Goal: Task Accomplishment & Management: Use online tool/utility

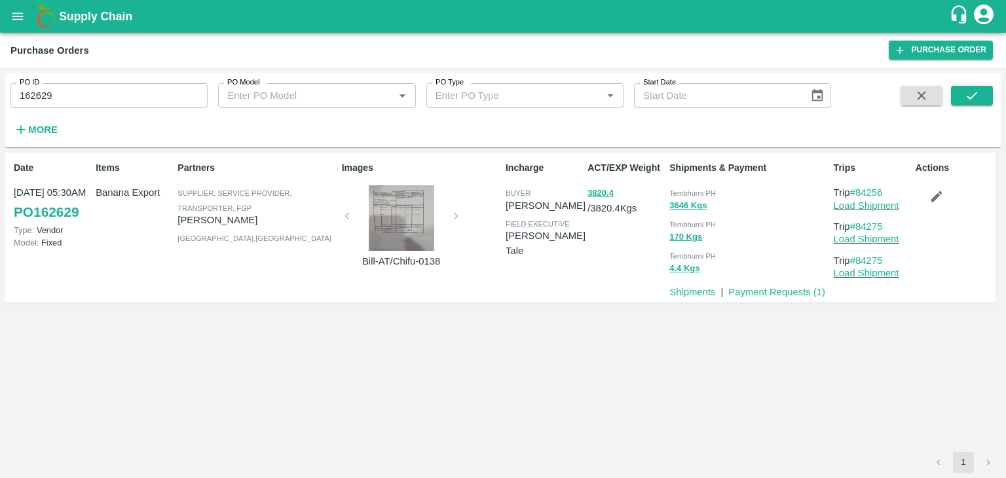
click at [90, 92] on input "162629" at bounding box center [108, 95] width 197 height 25
click at [960, 97] on button "submit" at bounding box center [972, 96] width 42 height 20
click at [975, 100] on icon "submit" at bounding box center [972, 95] width 14 height 14
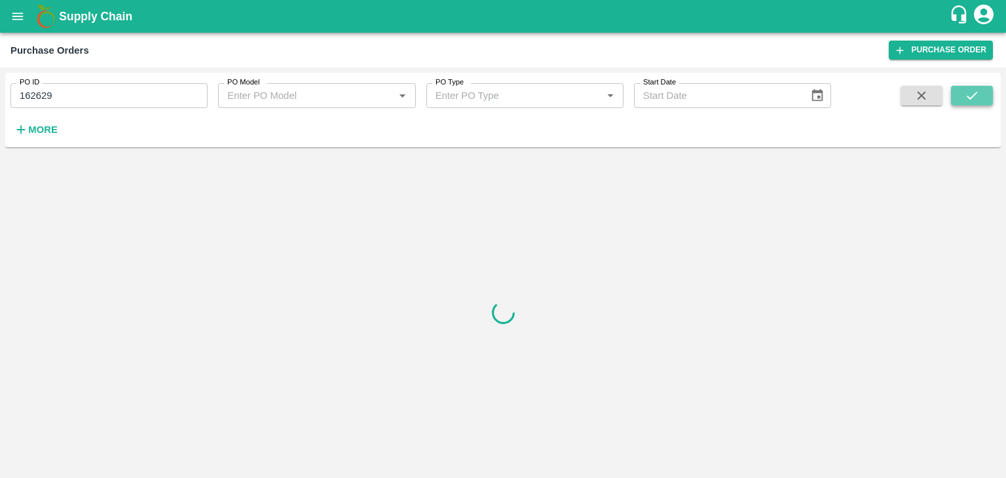
click at [975, 100] on icon "submit" at bounding box center [972, 95] width 14 height 14
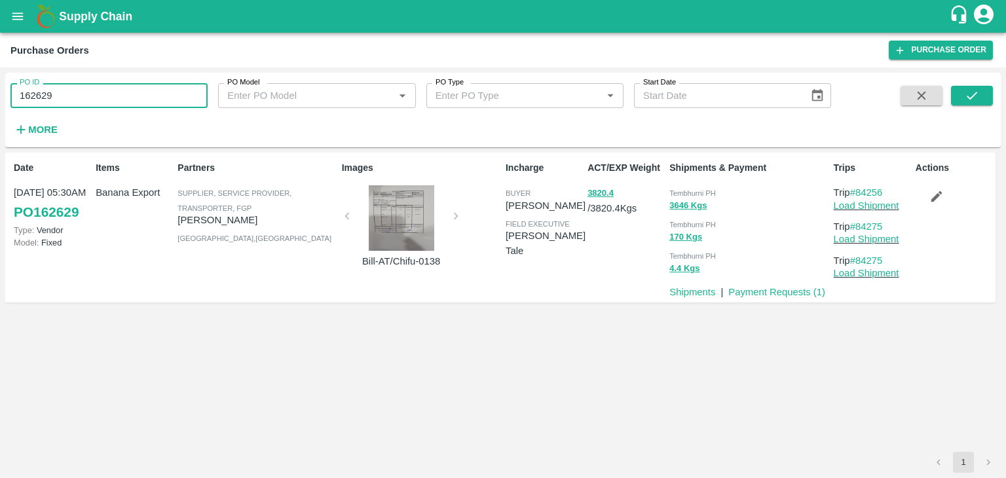
click at [145, 97] on input "162629" at bounding box center [108, 95] width 197 height 25
paste input "text"
click at [979, 87] on button "submit" at bounding box center [972, 96] width 42 height 20
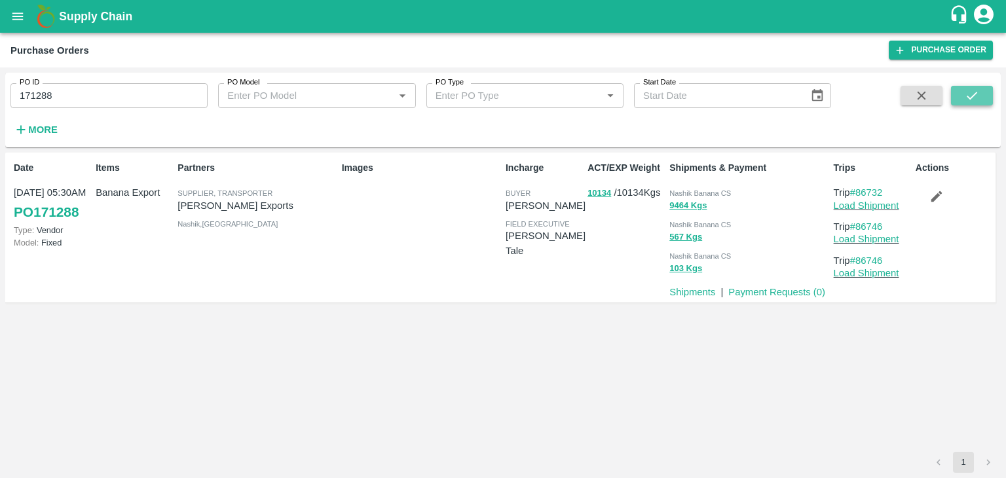
click at [972, 100] on icon "submit" at bounding box center [972, 95] width 14 height 14
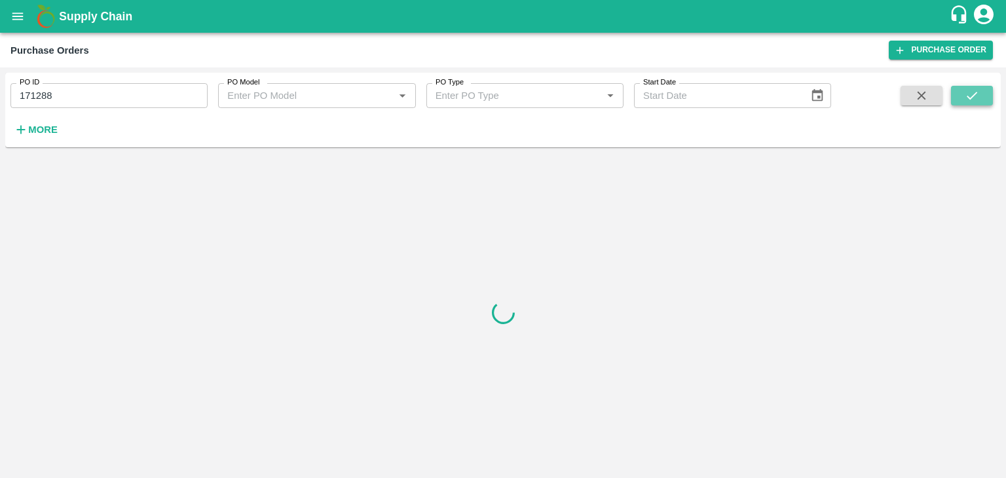
click at [973, 92] on icon "submit" at bounding box center [972, 95] width 14 height 14
click at [94, 94] on input "171288" at bounding box center [108, 95] width 197 height 25
click at [966, 93] on icon "submit" at bounding box center [972, 95] width 14 height 14
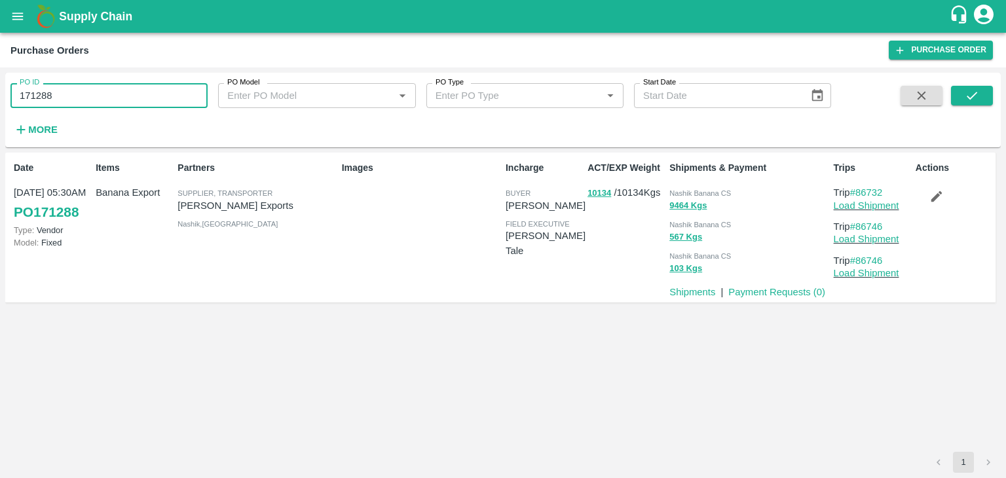
click at [128, 105] on input "171288" at bounding box center [108, 95] width 197 height 25
paste input "text"
type input "165822"
click at [979, 94] on icon "submit" at bounding box center [972, 95] width 14 height 14
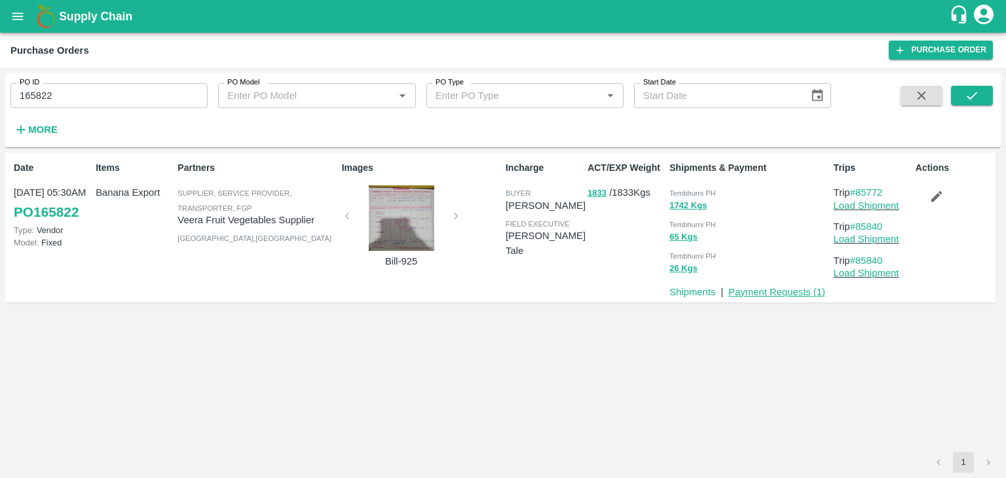
click at [791, 297] on link "Payment Requests ( 1 )" at bounding box center [776, 292] width 97 height 10
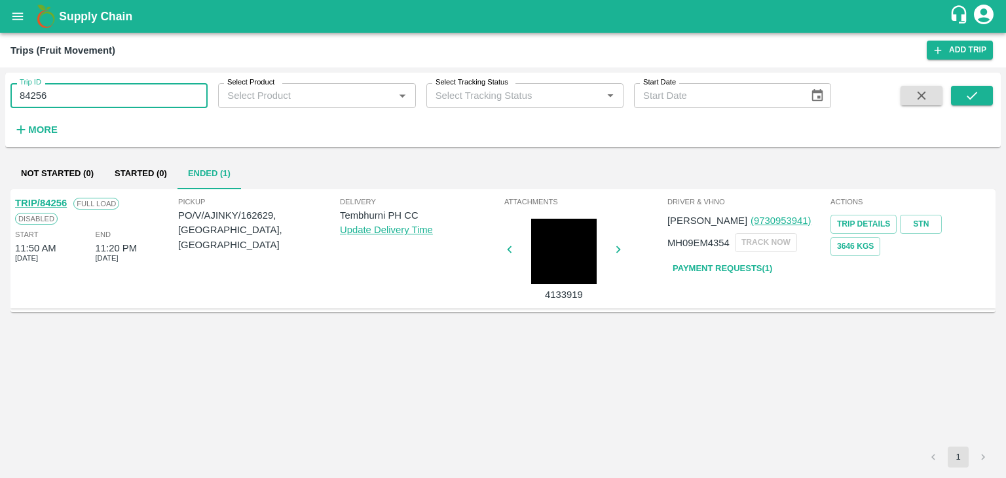
click at [71, 103] on input "84256" at bounding box center [108, 95] width 197 height 25
type input "8"
type input "86732"
click at [962, 95] on button "submit" at bounding box center [972, 96] width 42 height 20
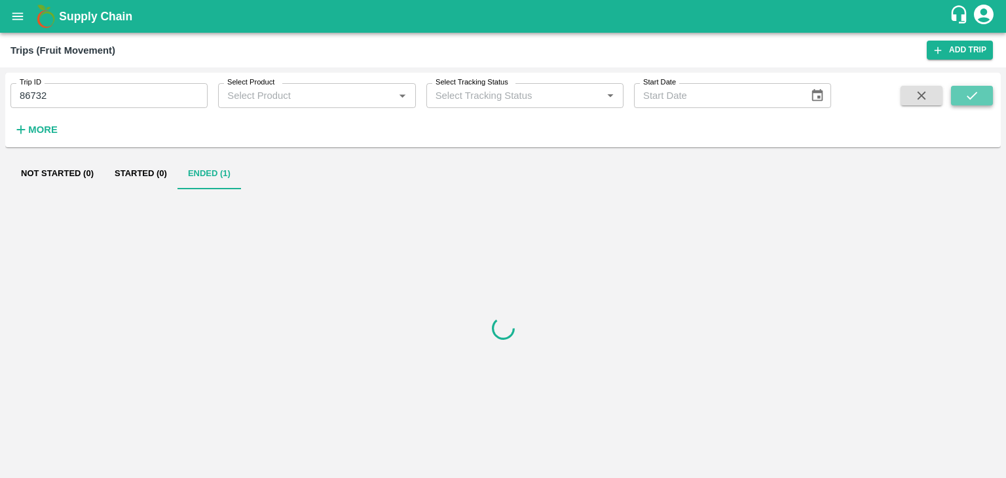
click at [962, 95] on button "submit" at bounding box center [972, 96] width 42 height 20
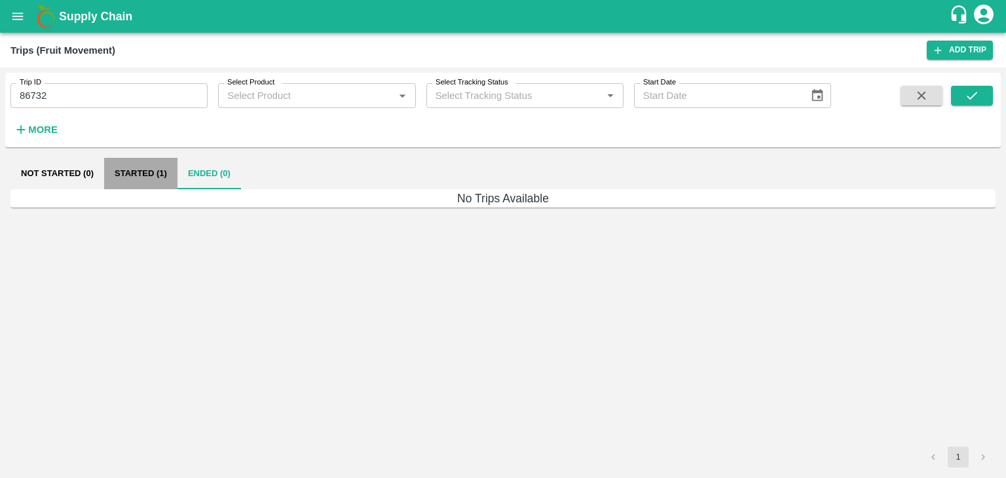
click at [140, 181] on button "Started (1)" at bounding box center [140, 173] width 73 height 31
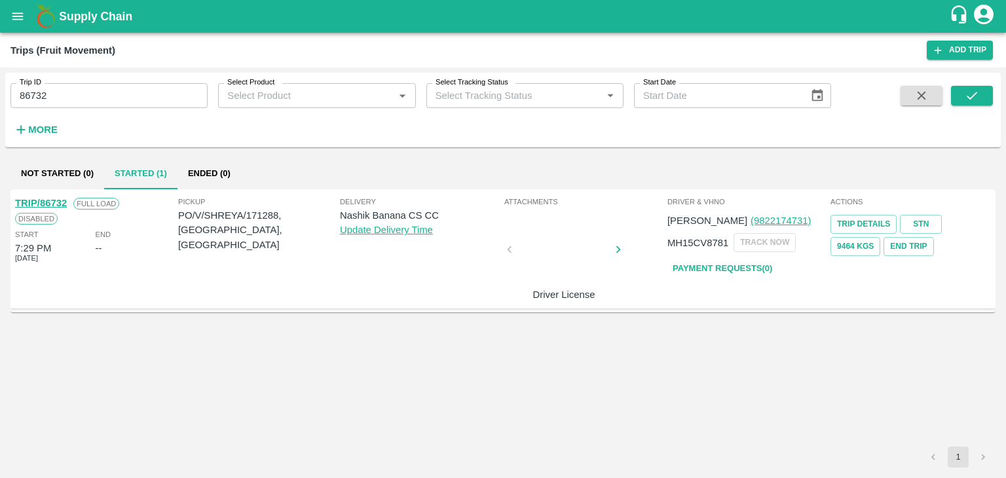
click at [54, 200] on link "TRIP/86732" at bounding box center [41, 203] width 52 height 10
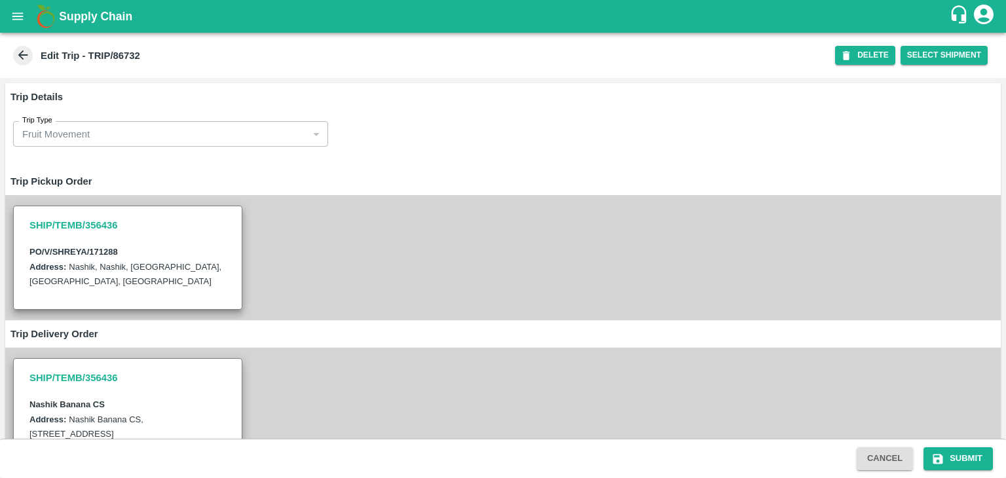
type input "Nitin Rasal ( Bhairavnath Transport )-Deulgaon, Pune-9860466997(Transporter)"
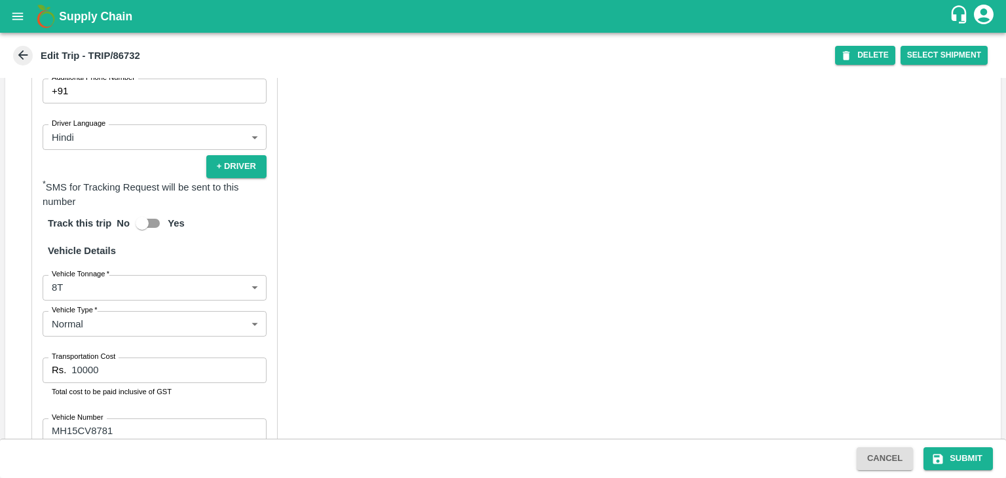
scroll to position [903, 0]
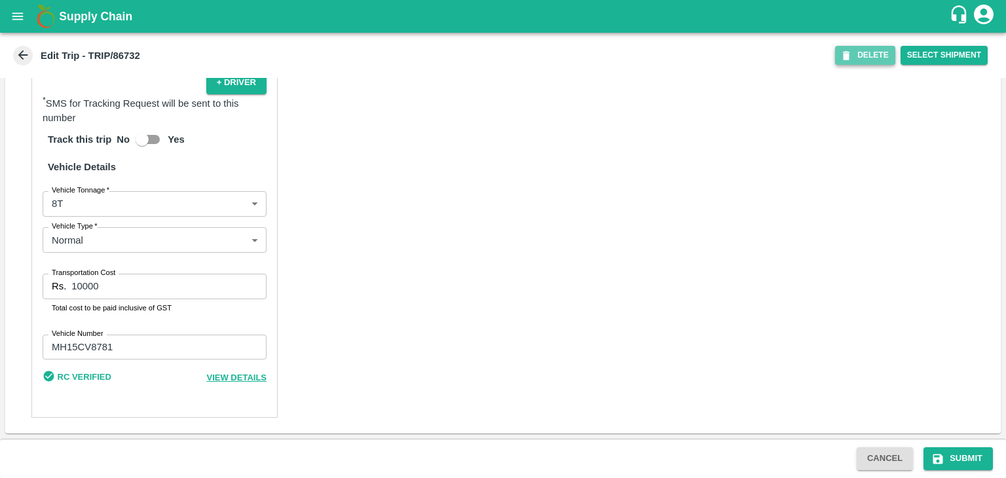
click at [875, 53] on button "DELETE" at bounding box center [865, 55] width 60 height 19
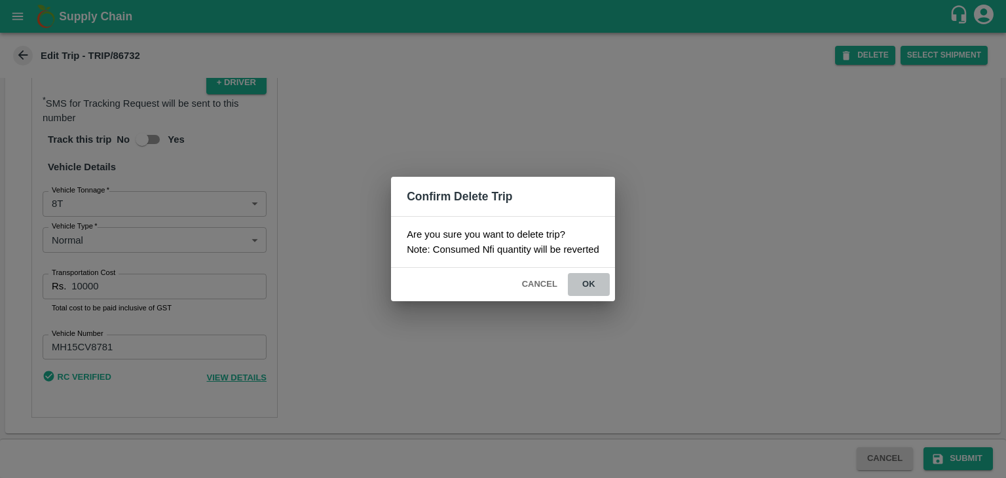
click at [587, 287] on button "ok" at bounding box center [589, 284] width 42 height 23
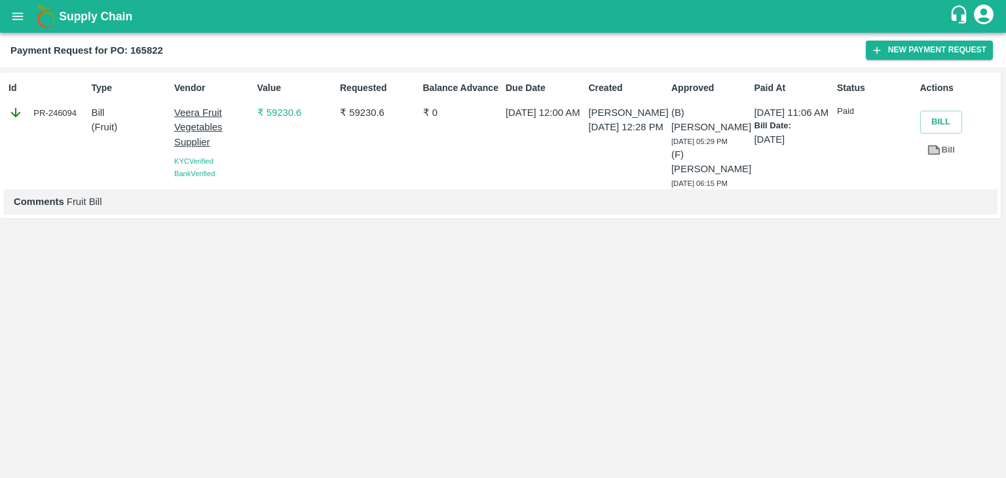
click at [13, 14] on icon "open drawer" at bounding box center [17, 16] width 14 height 14
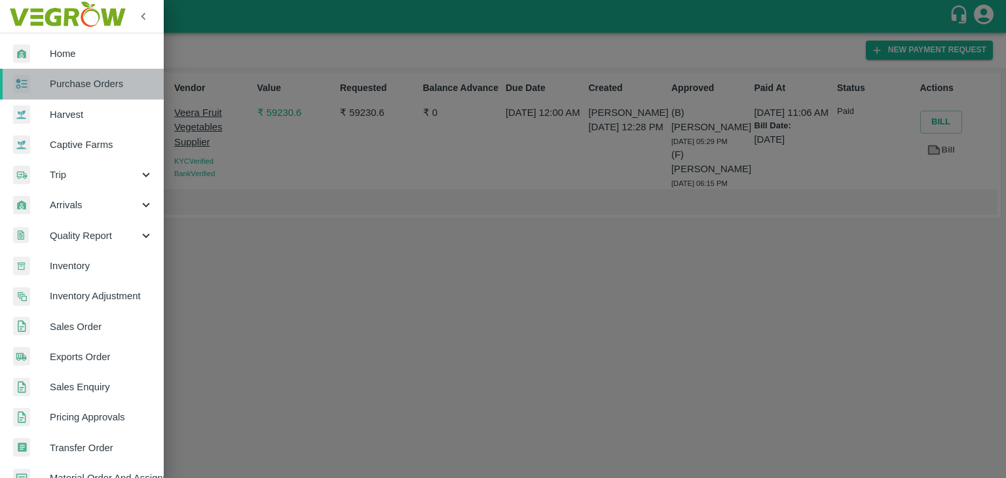
click at [88, 91] on link "Purchase Orders" at bounding box center [82, 84] width 164 height 30
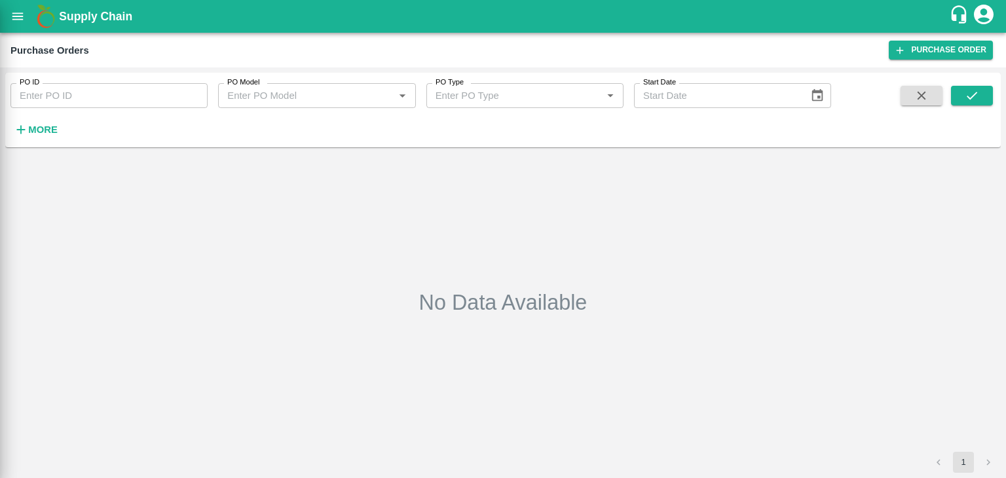
click at [102, 91] on div at bounding box center [503, 239] width 1006 height 478
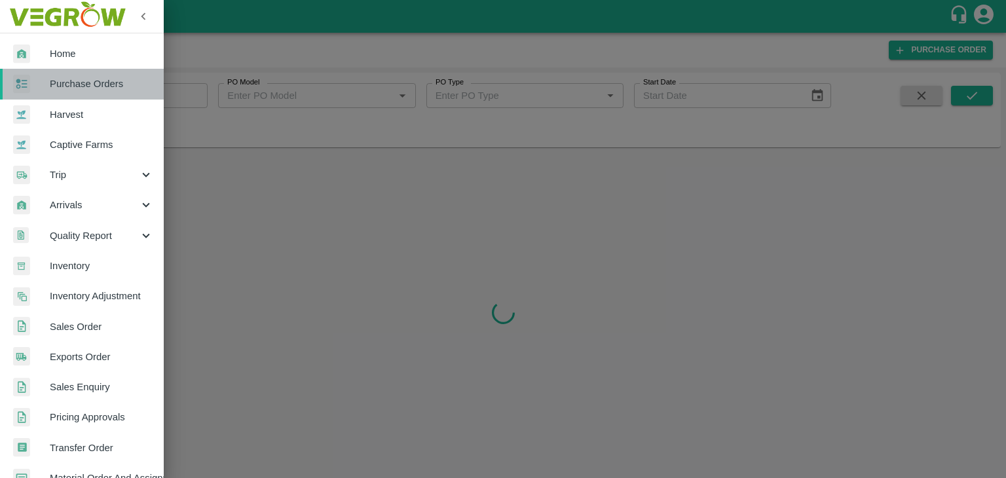
click at [102, 91] on link "Purchase Orders" at bounding box center [82, 84] width 164 height 30
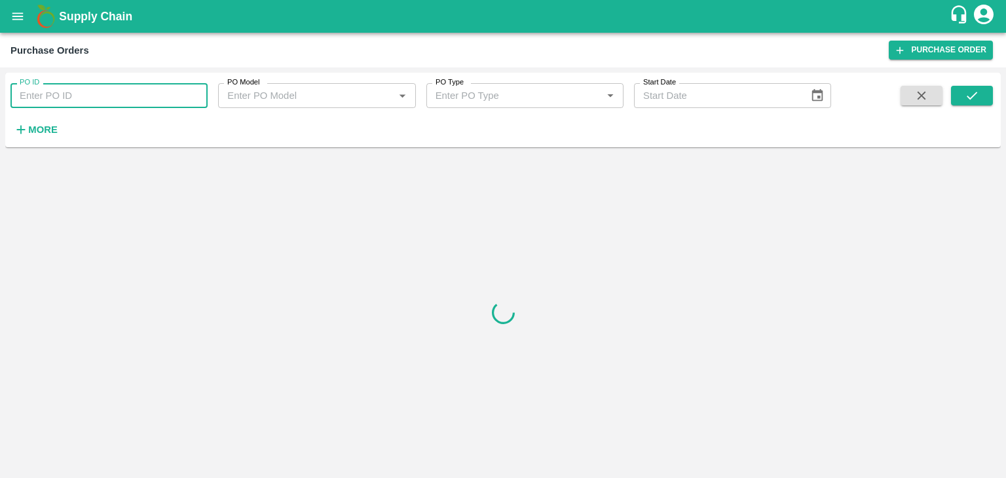
click at [102, 91] on input "PO ID" at bounding box center [108, 95] width 197 height 25
paste input "171288"
click at [975, 96] on icon "submit" at bounding box center [972, 95] width 14 height 14
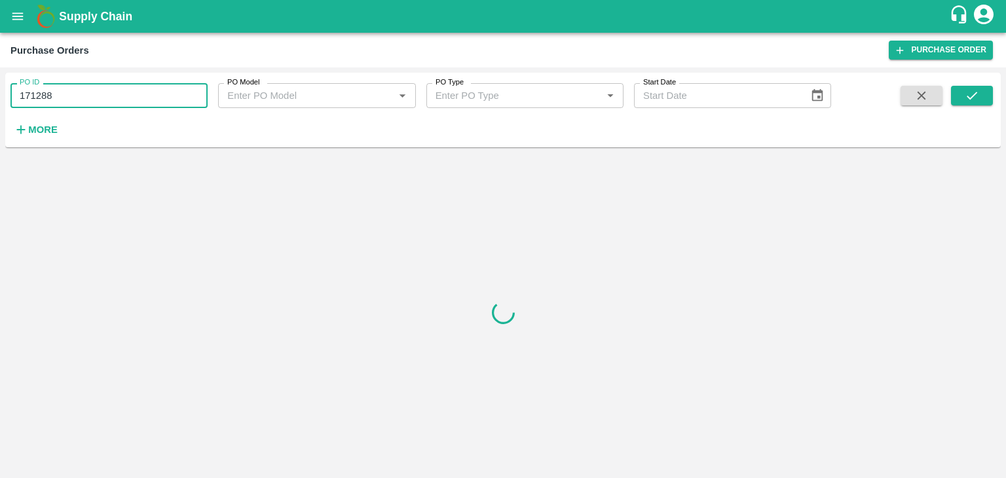
click at [121, 98] on input "171288" at bounding box center [108, 95] width 197 height 25
type input "171288"
drag, startPoint x: 968, startPoint y: 85, endPoint x: 982, endPoint y: 101, distance: 21.4
click at [982, 101] on div "PO ID 171288 PO ID PO Model PO Model   * PO Type PO Type   * Start Date Start D…" at bounding box center [503, 110] width 996 height 64
click at [982, 101] on button "submit" at bounding box center [972, 96] width 42 height 20
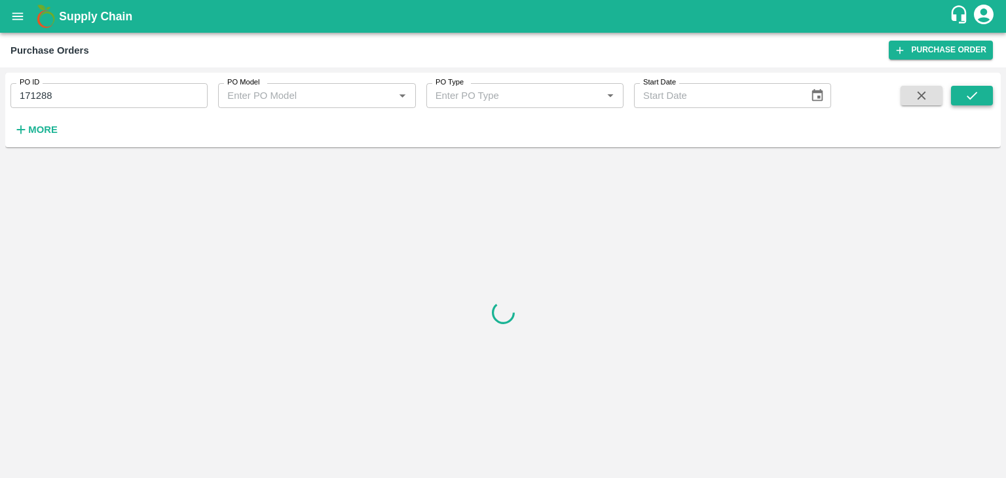
click at [982, 101] on button "submit" at bounding box center [972, 96] width 42 height 20
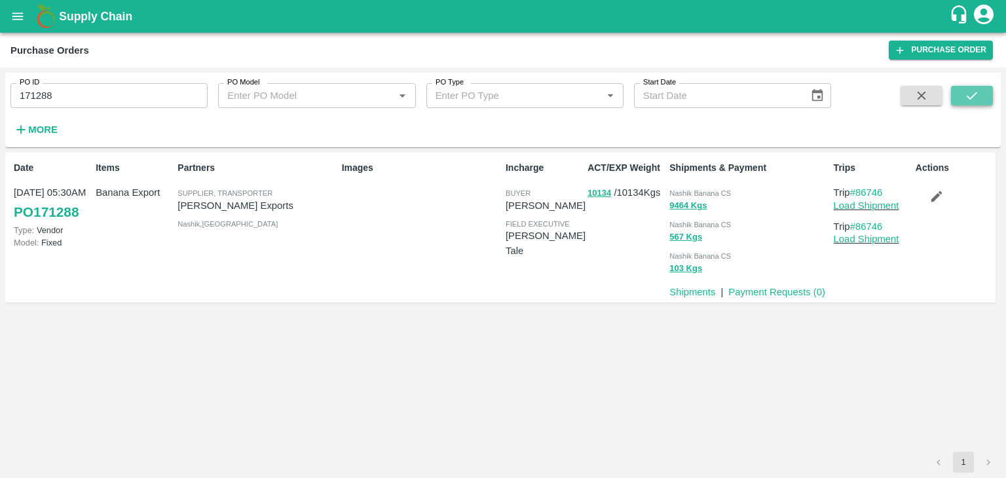
click at [982, 101] on button "submit" at bounding box center [972, 96] width 42 height 20
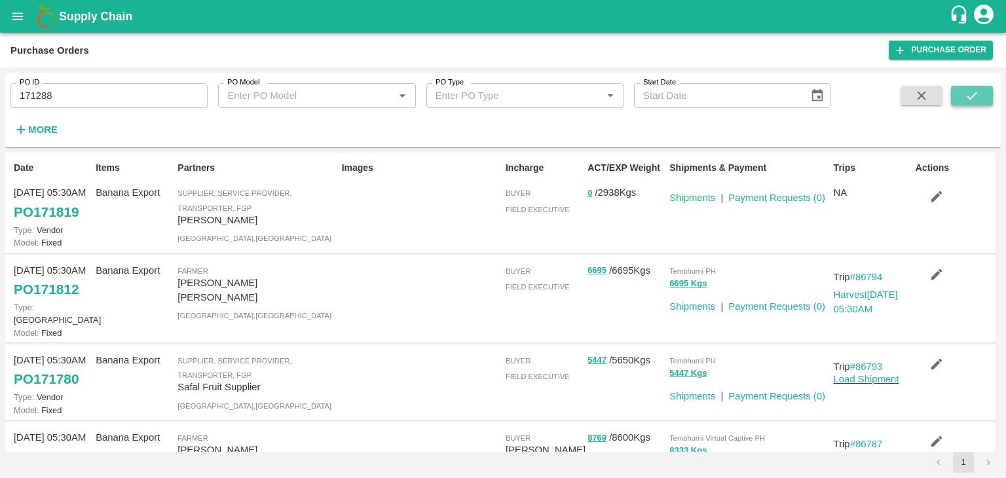
click at [966, 100] on icon "submit" at bounding box center [972, 95] width 14 height 14
click at [9, 15] on button "open drawer" at bounding box center [18, 16] width 30 height 30
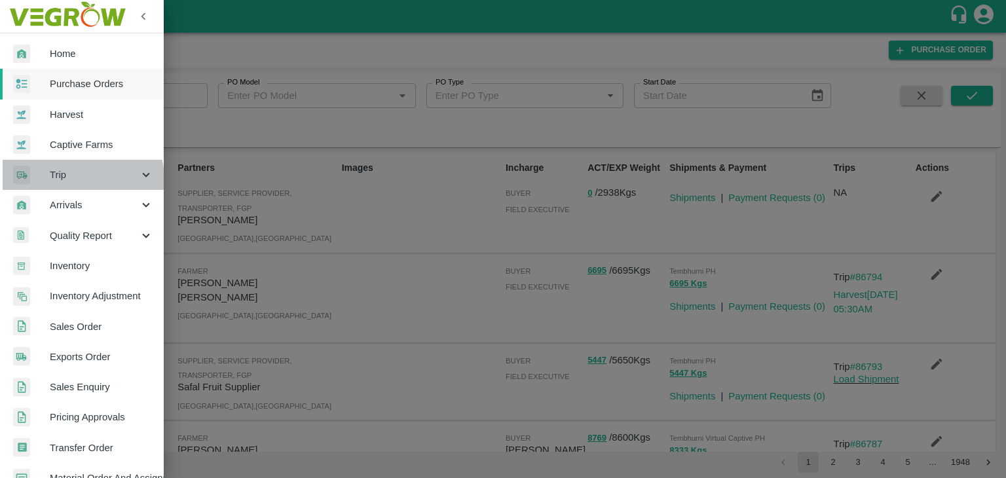
click at [73, 180] on span "Trip" at bounding box center [94, 175] width 89 height 14
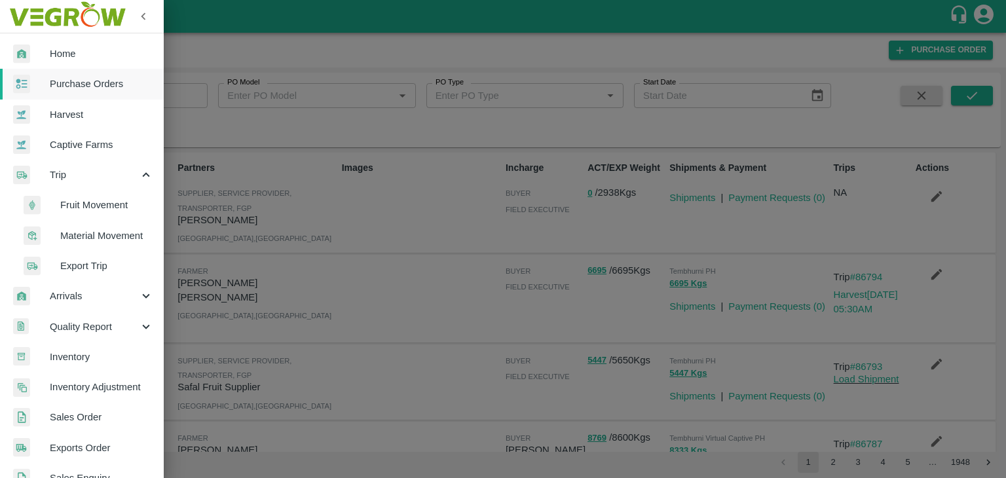
click at [105, 206] on span "Fruit Movement" at bounding box center [106, 205] width 93 height 14
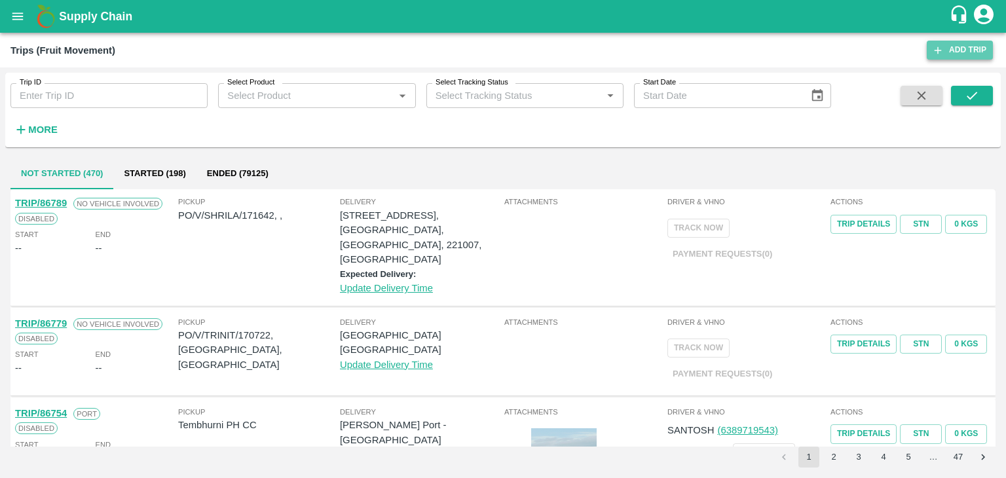
click at [985, 54] on link "Add Trip" at bounding box center [960, 50] width 66 height 19
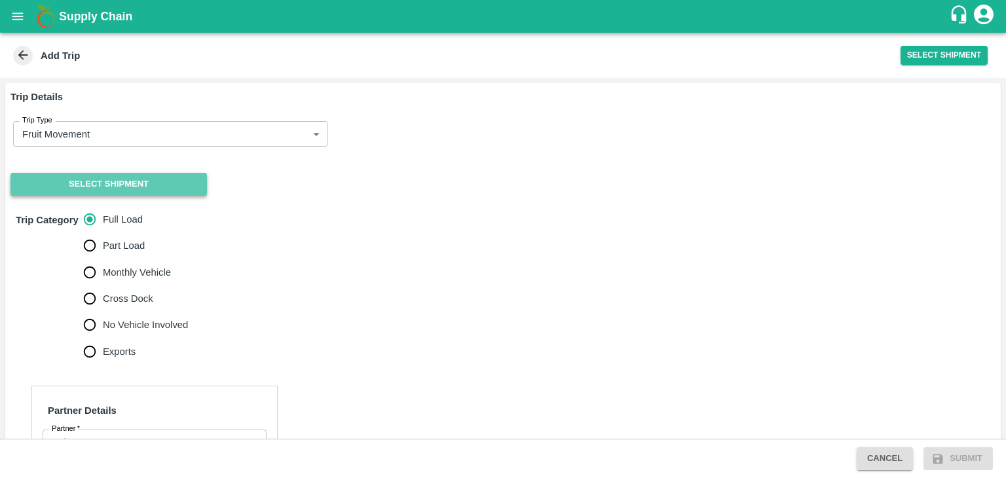
click at [114, 186] on button "Select Shipment" at bounding box center [108, 184] width 197 height 23
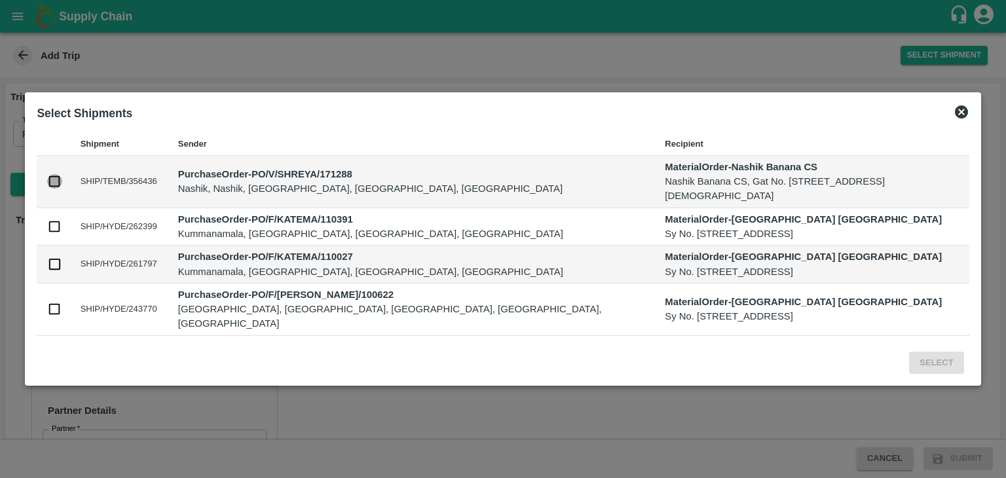
click at [62, 184] on input "checkbox" at bounding box center [54, 181] width 14 height 14
checkbox input "true"
click at [917, 352] on button "Select" at bounding box center [936, 363] width 54 height 23
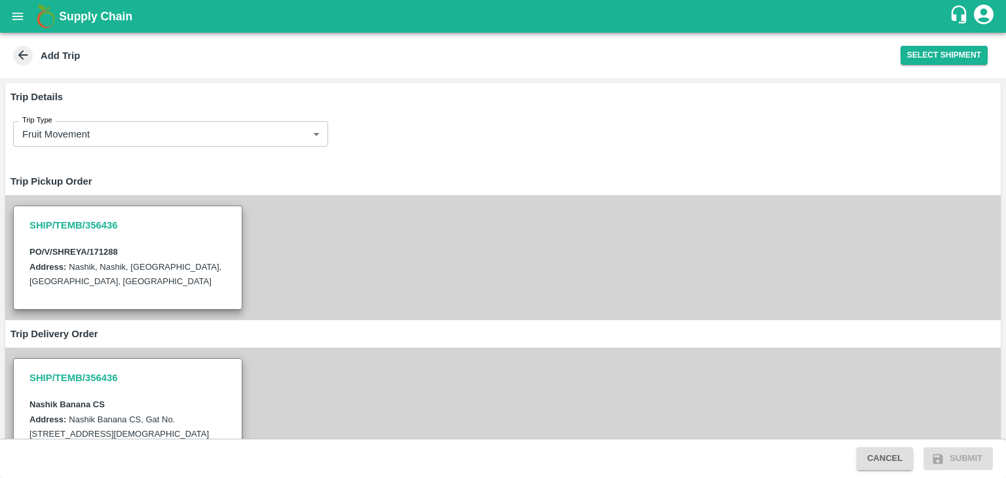
scroll to position [457, 0]
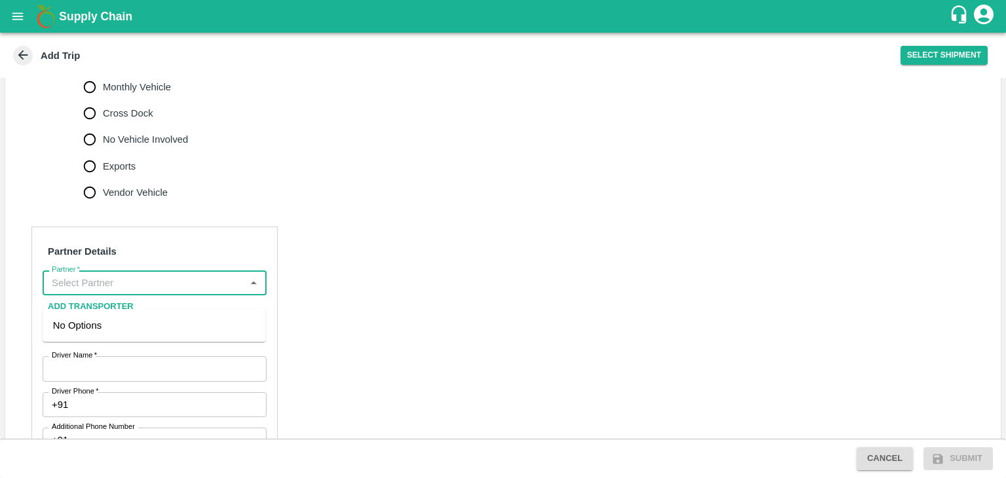
click at [132, 292] on input "Partner   *" at bounding box center [144, 282] width 195 height 17
click at [159, 324] on div "Nitin Rasal ( Bhairavnath Transport )-Deulgaon, Pune-9860466997(Transporter)" at bounding box center [154, 340] width 202 height 44
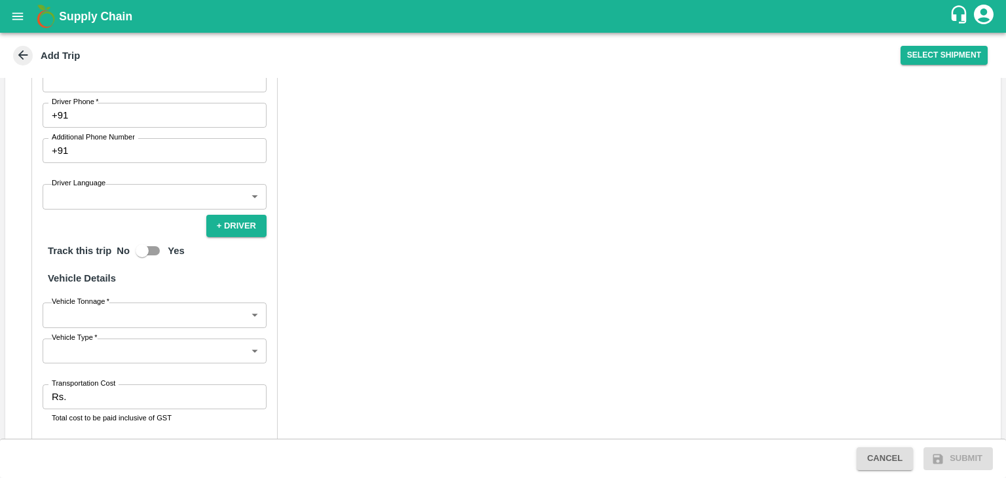
scroll to position [655, 0]
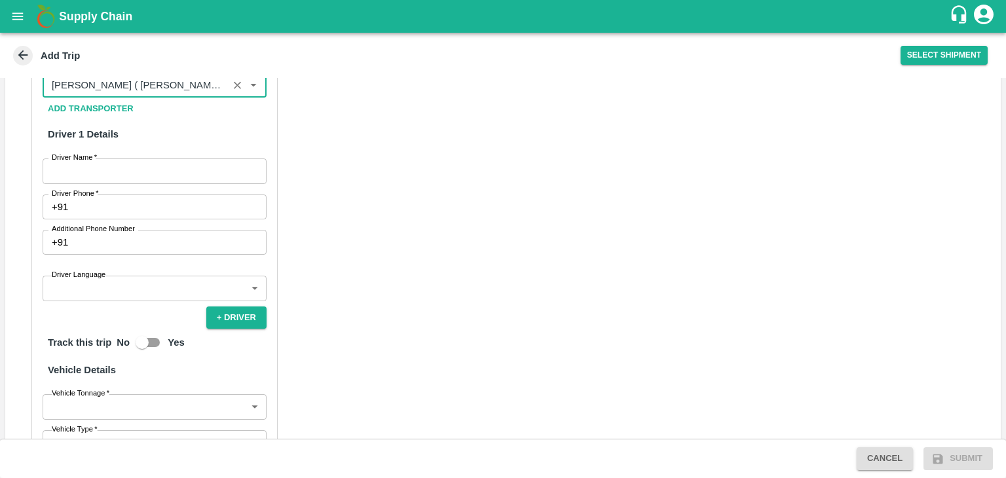
type input "Nitin Rasal ( Bhairavnath Transport )-Deulgaon, Pune-9860466997(Transporter)"
click at [103, 178] on input "Driver Name   *" at bounding box center [155, 171] width 224 height 25
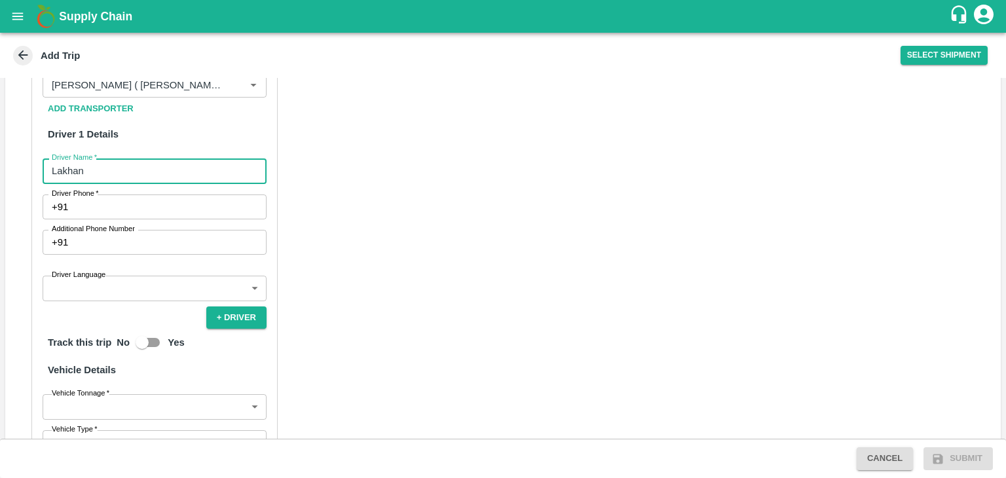
type input "Lakhan"
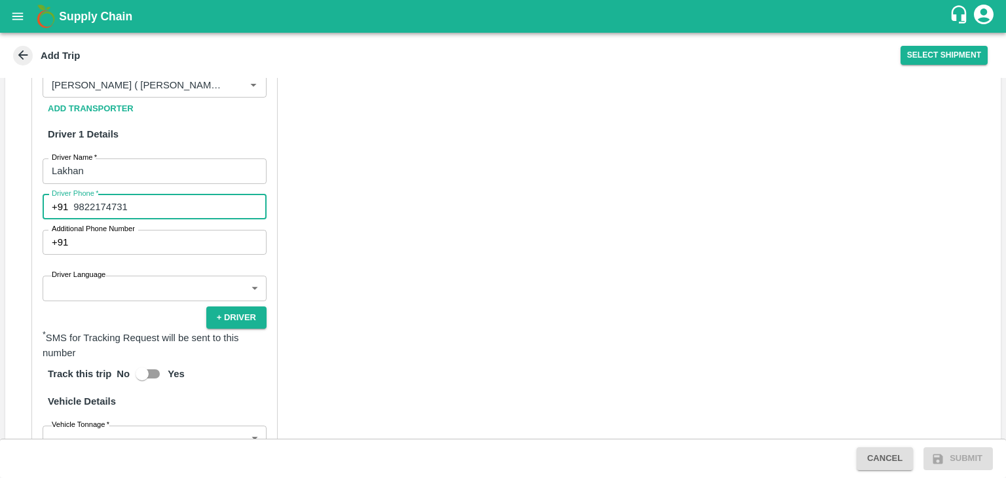
type input "9822174731"
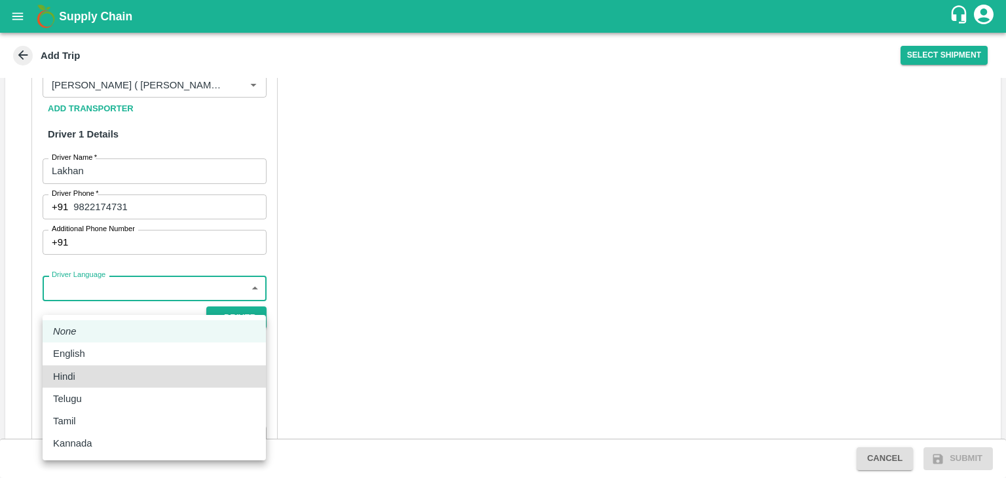
type input "hi"
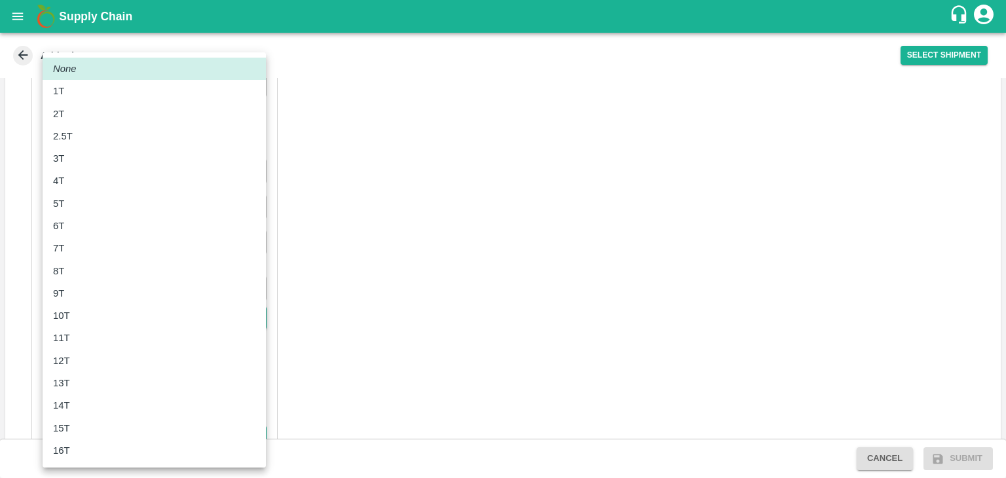
scroll to position [849, 0]
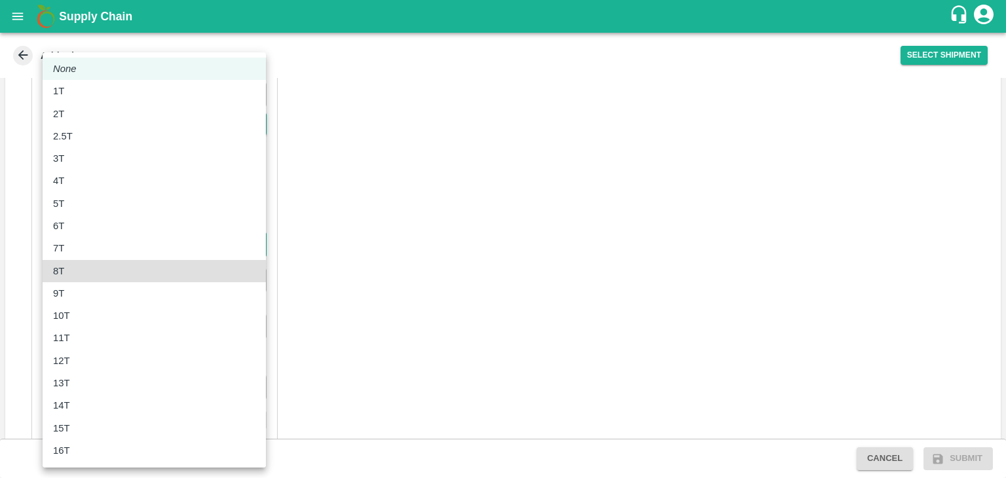
type input "8000"
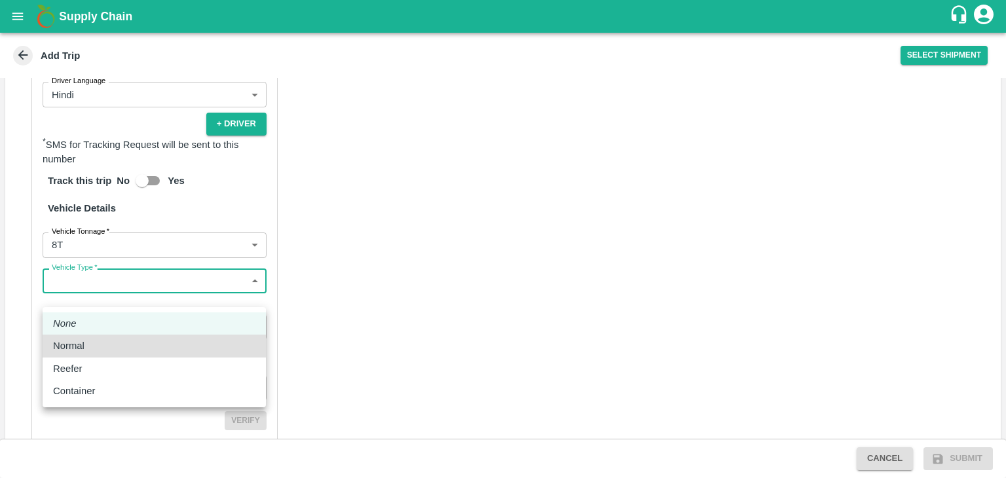
type input "Normal"
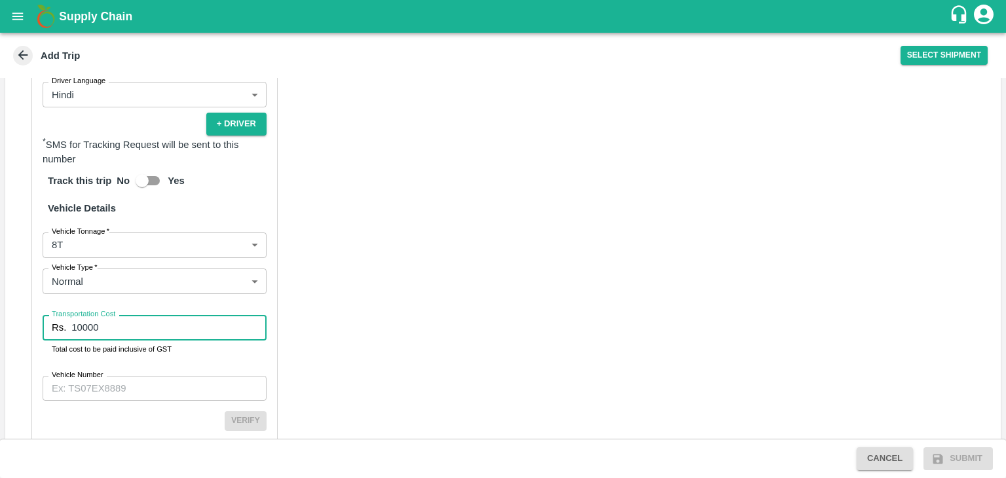
type input "10000"
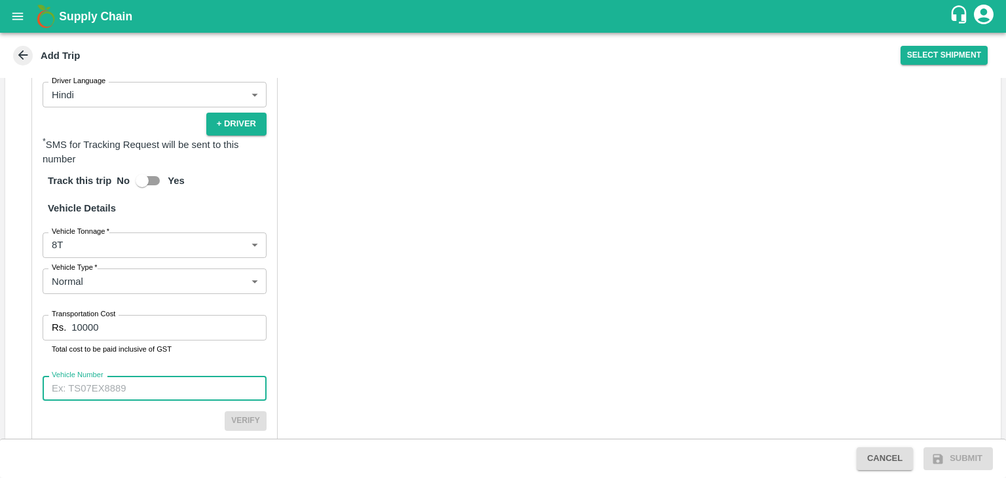
paste input "MH15GV8781"
type input "MH15GV8781"
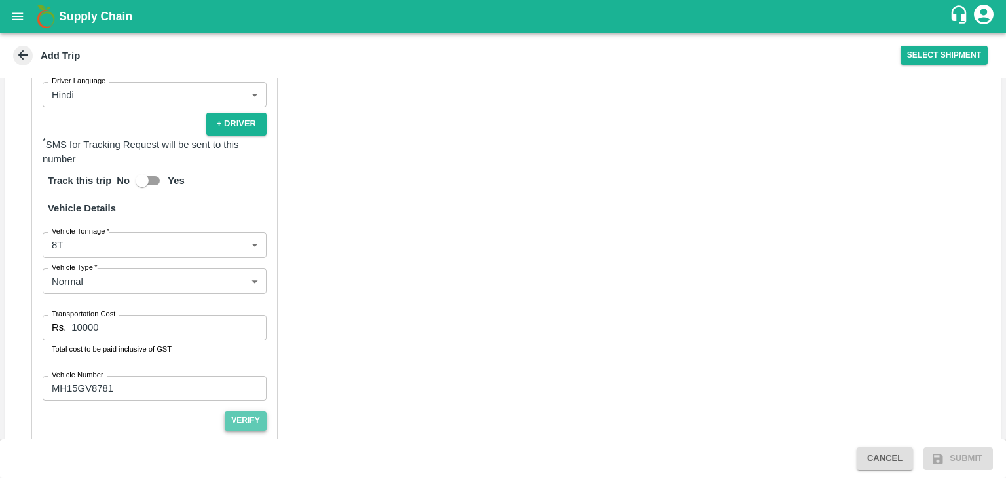
click at [237, 430] on button "Verify" at bounding box center [246, 420] width 42 height 19
click at [956, 455] on button "Submit" at bounding box center [958, 458] width 69 height 23
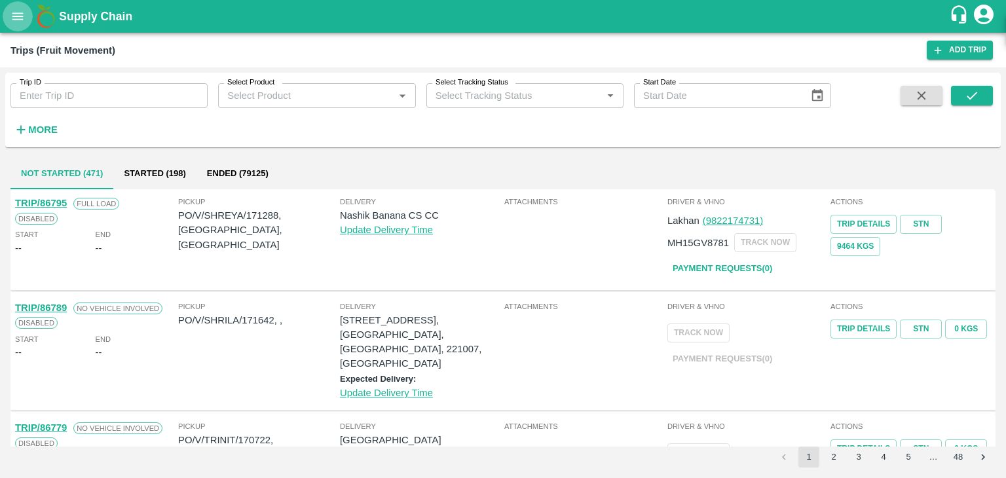
click at [17, 14] on icon "open drawer" at bounding box center [17, 16] width 14 height 14
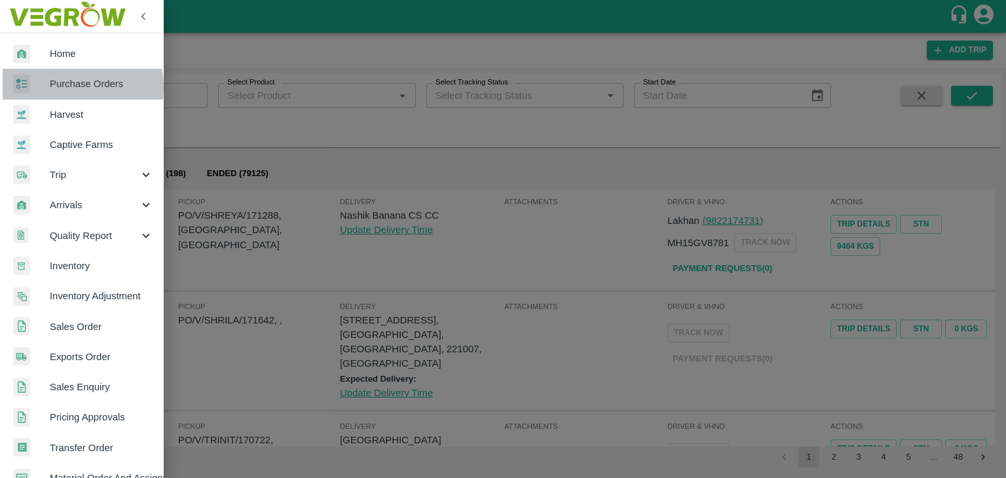
click at [70, 87] on span "Purchase Orders" at bounding box center [102, 84] width 104 height 14
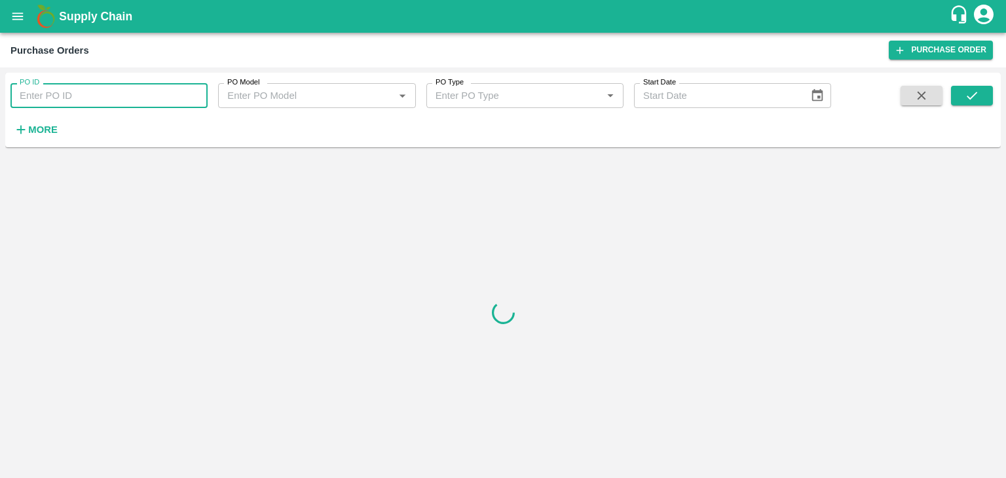
click at [107, 103] on input "PO ID" at bounding box center [108, 95] width 197 height 25
paste input "171288"
click at [983, 90] on button "submit" at bounding box center [972, 96] width 42 height 20
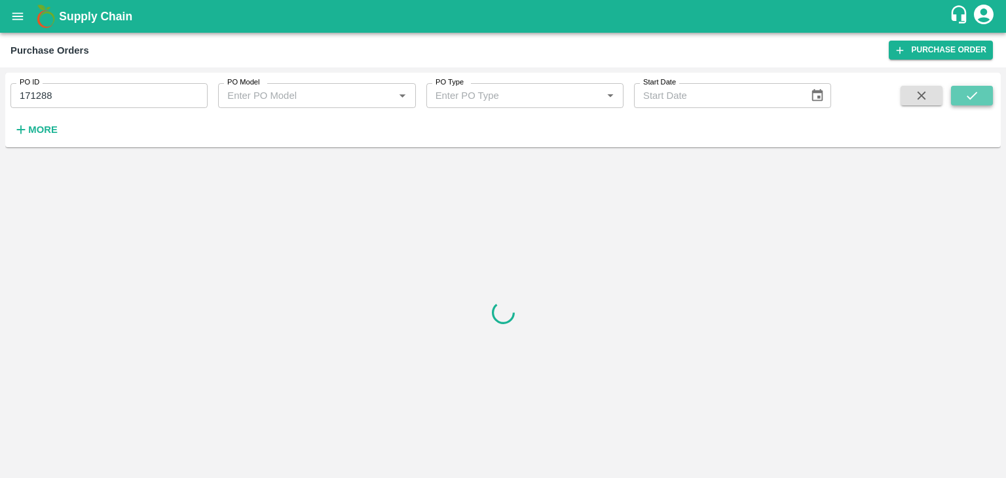
click at [983, 90] on button "submit" at bounding box center [972, 96] width 42 height 20
click at [113, 94] on input "171288" at bounding box center [108, 95] width 197 height 25
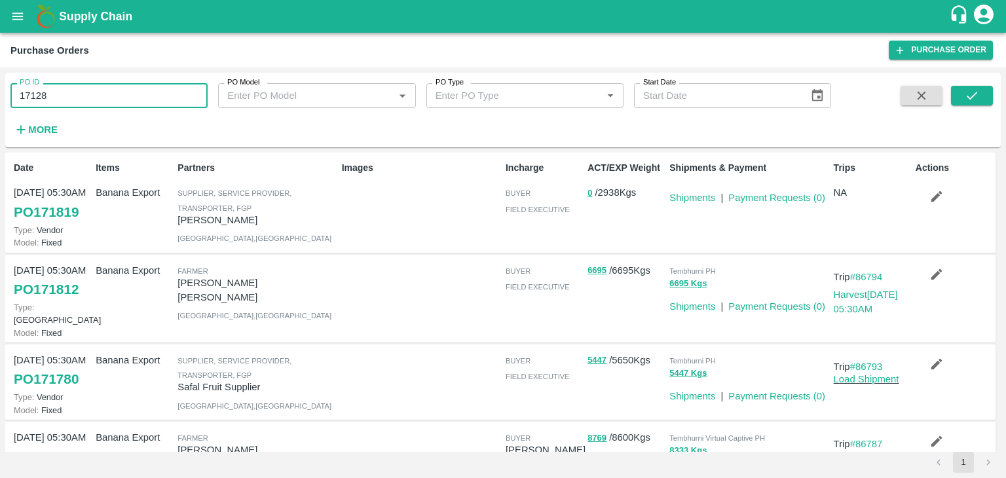
type input "171288"
click at [958, 98] on button "submit" at bounding box center [972, 96] width 42 height 20
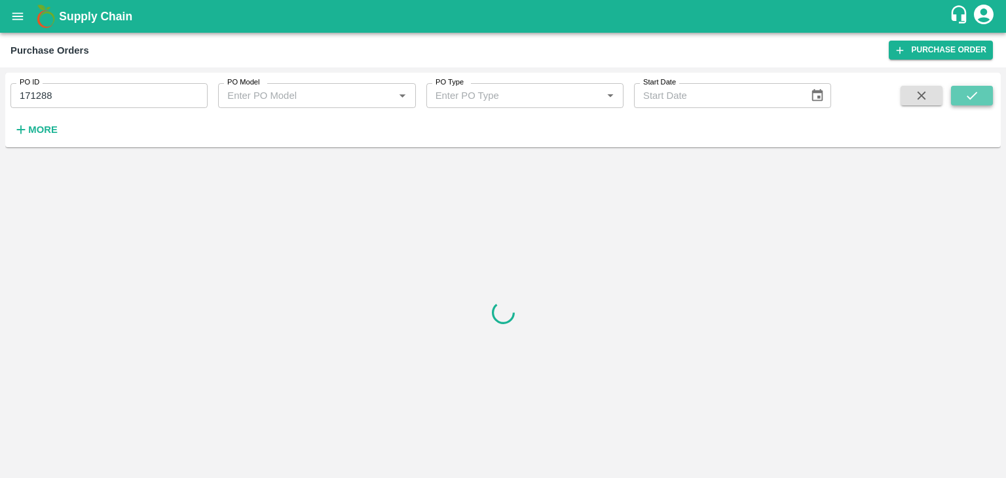
click at [958, 98] on button "submit" at bounding box center [972, 96] width 42 height 20
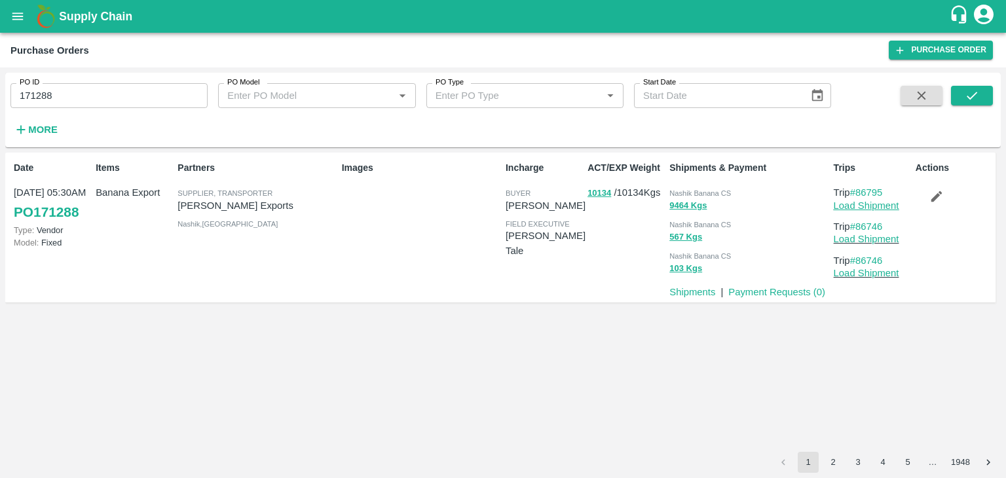
click at [852, 206] on link "Load Shipment" at bounding box center [867, 205] width 66 height 10
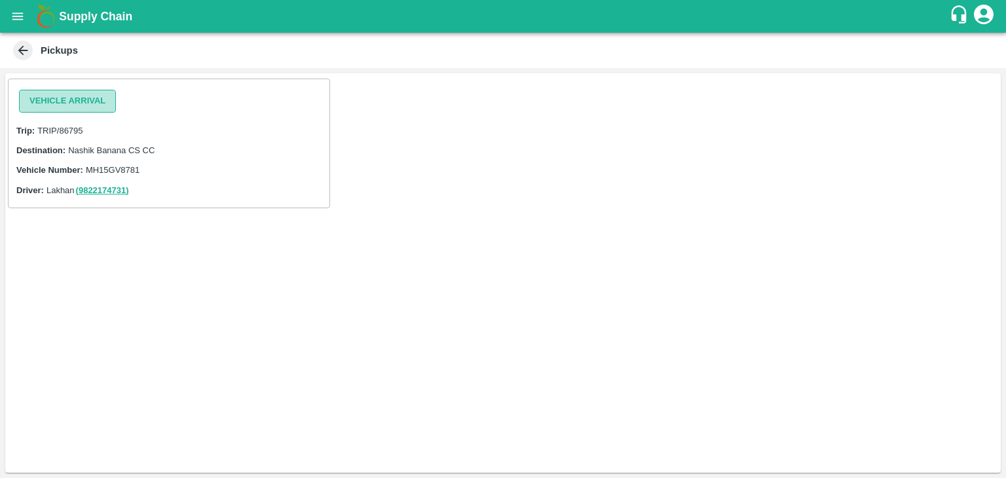
click at [76, 98] on button "Vehicle Arrival" at bounding box center [67, 101] width 97 height 23
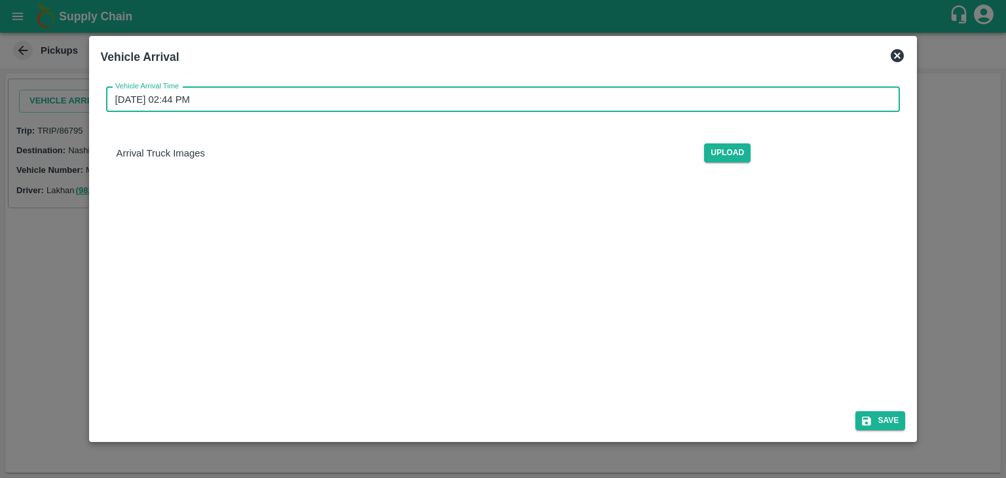
click at [440, 96] on input "[DATE] 02:44 PM" at bounding box center [498, 99] width 785 height 25
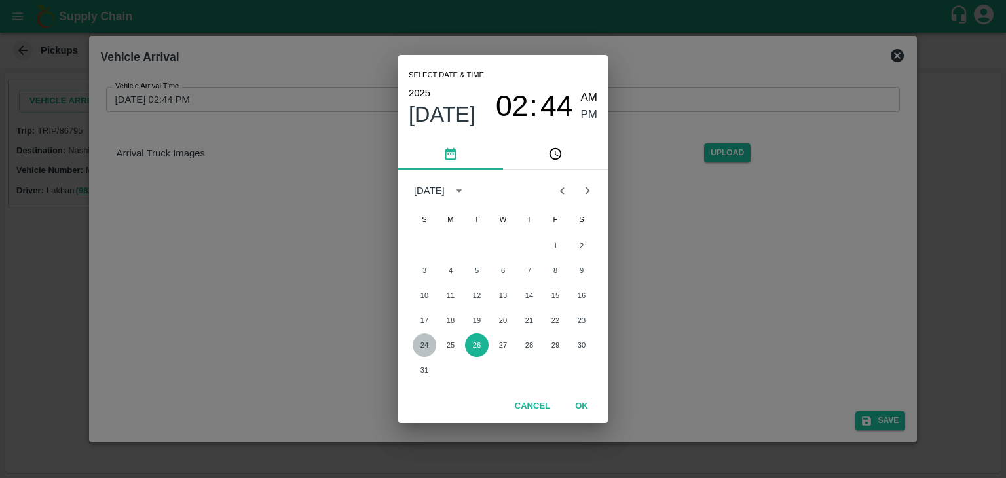
click at [421, 350] on button "24" at bounding box center [425, 345] width 24 height 24
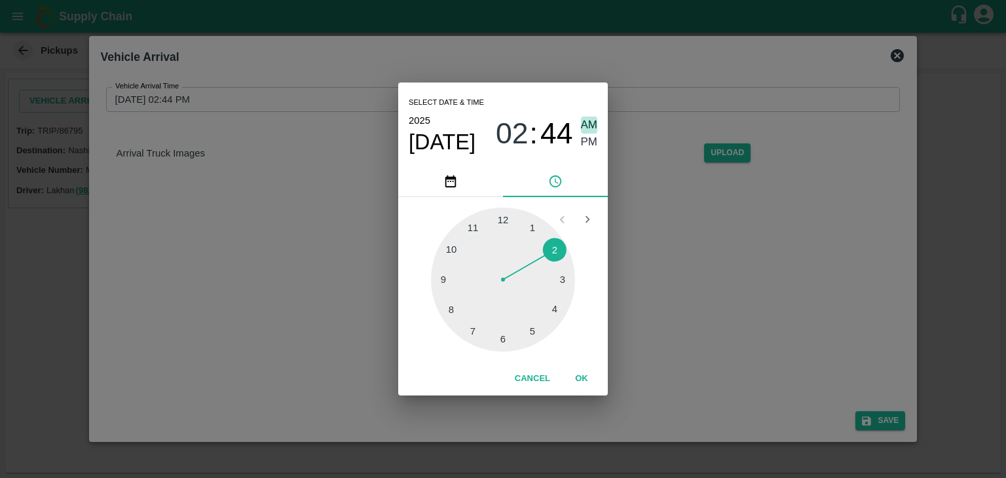
click at [594, 124] on span "AM" at bounding box center [589, 126] width 17 height 18
click at [438, 284] on div at bounding box center [503, 280] width 144 height 144
type input "[DATE] 09:44 AM"
click at [438, 284] on div at bounding box center [503, 280] width 144 height 144
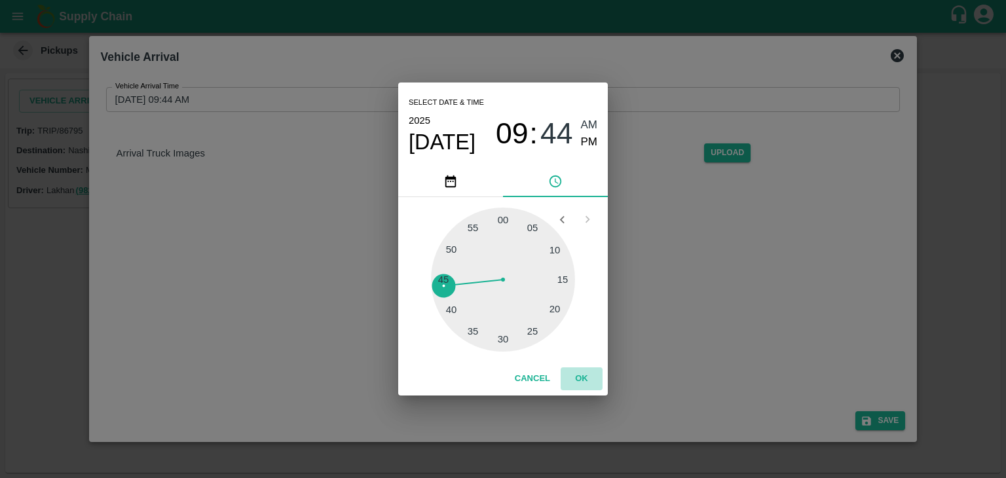
click at [590, 375] on button "OK" at bounding box center [582, 379] width 42 height 23
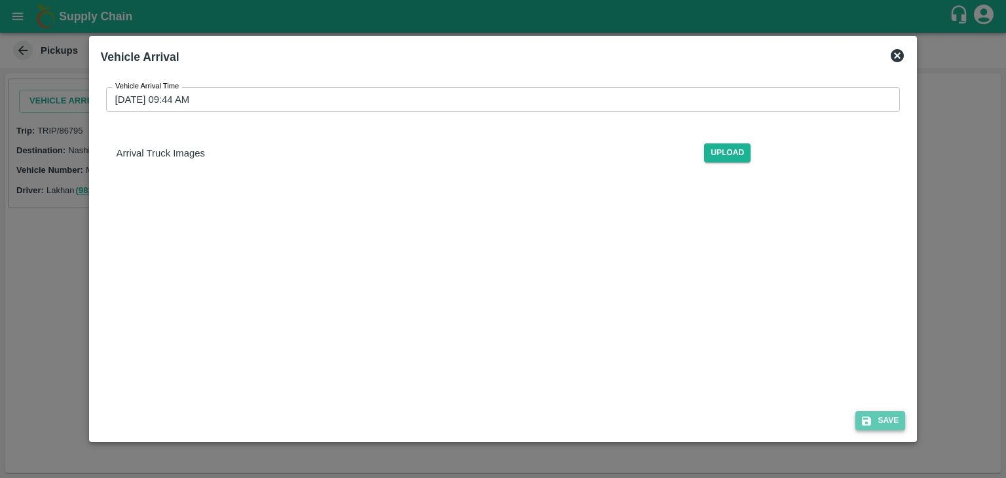
click at [905, 417] on button "Save" at bounding box center [881, 420] width 50 height 19
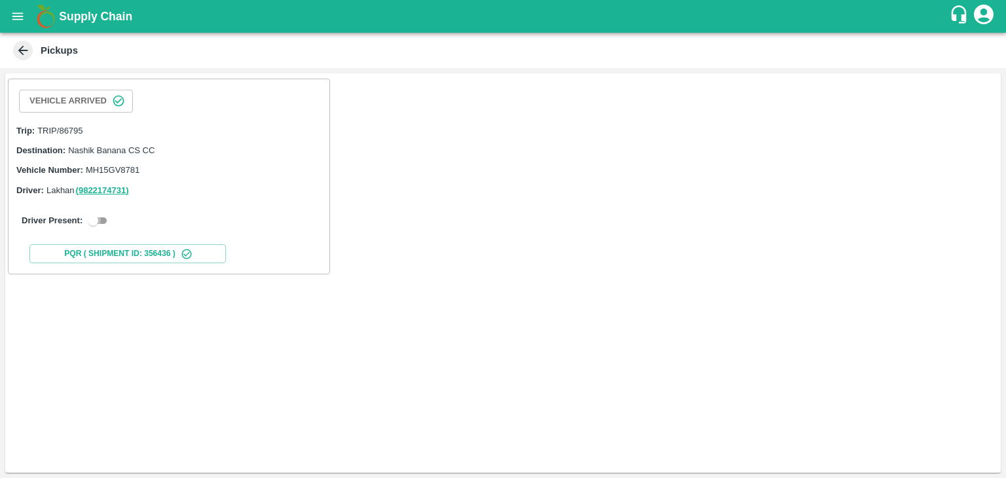
click at [94, 219] on input "checkbox" at bounding box center [92, 221] width 47 height 16
checkbox input "true"
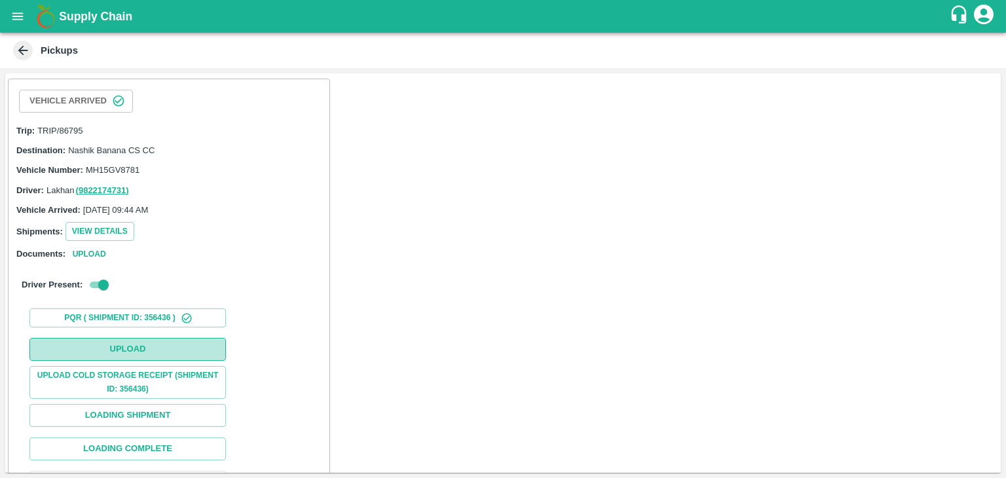
click at [139, 356] on button "Upload" at bounding box center [127, 349] width 197 height 23
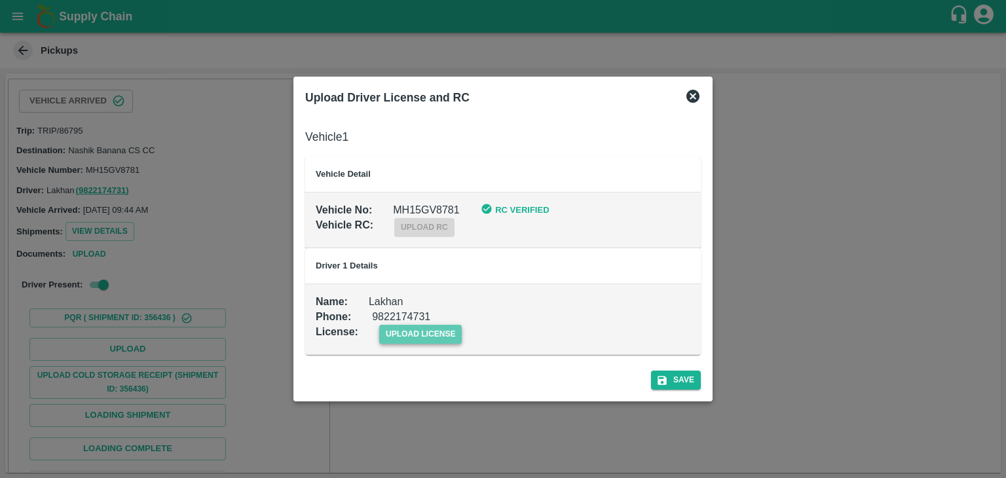
click at [459, 343] on span "upload license" at bounding box center [420, 334] width 83 height 19
click at [0, 0] on input "upload license" at bounding box center [0, 0] width 0 height 0
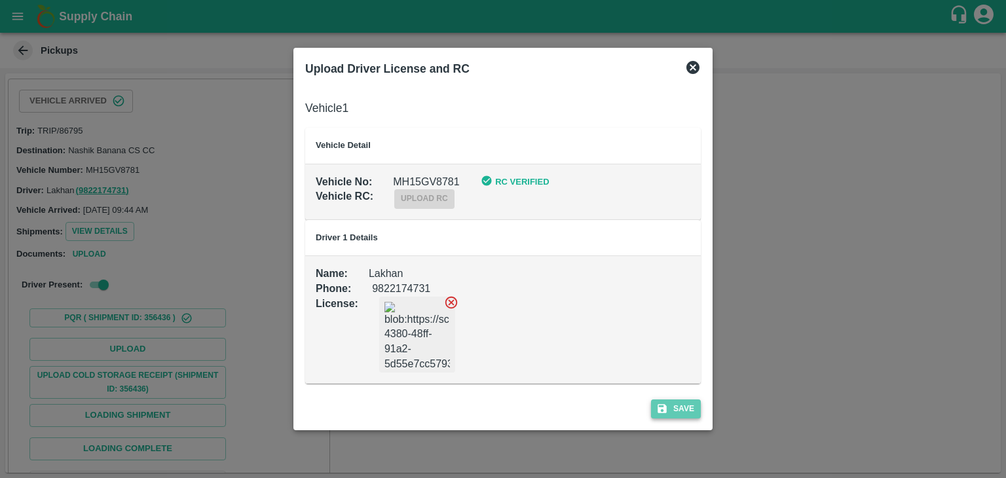
click at [676, 402] on button "Save" at bounding box center [676, 409] width 50 height 19
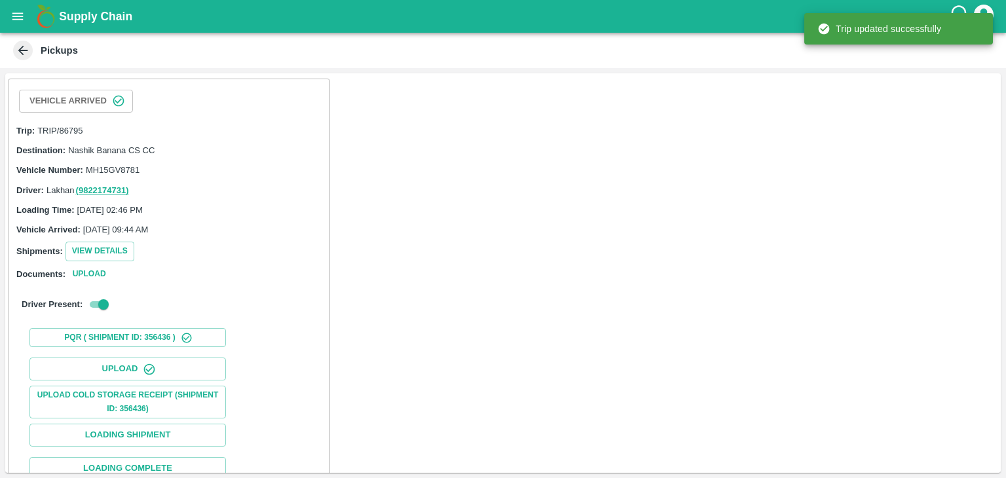
scroll to position [136, 0]
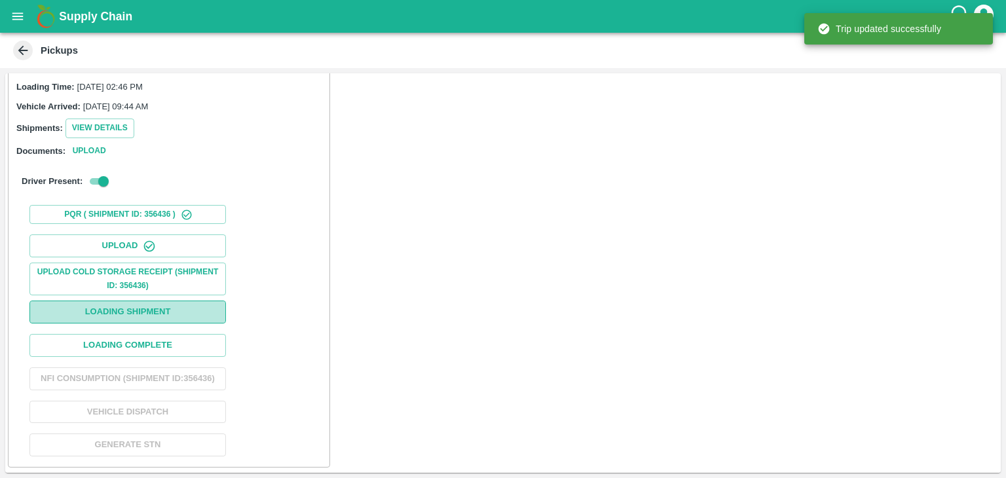
click at [149, 301] on button "Loading Shipment" at bounding box center [127, 312] width 197 height 23
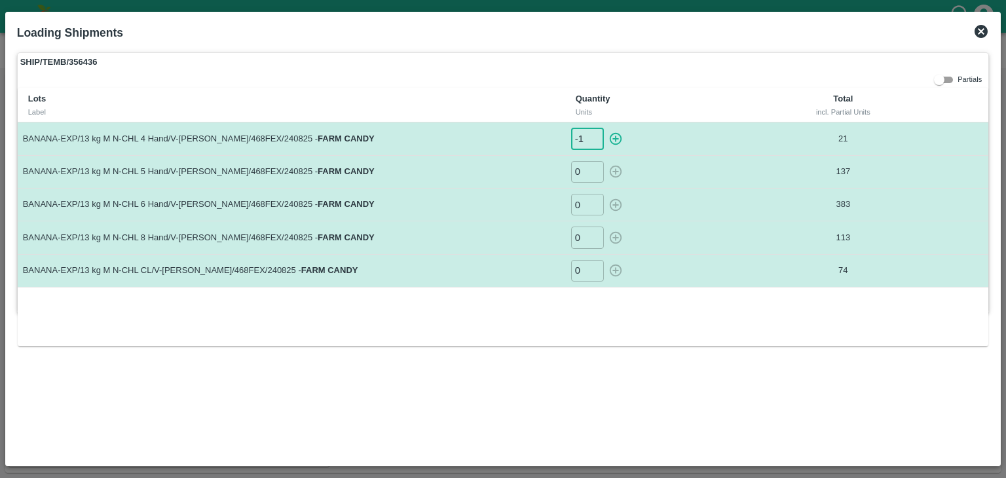
click at [597, 143] on input "-1" at bounding box center [587, 139] width 33 height 22
click at [597, 143] on input "-2" at bounding box center [587, 139] width 33 height 22
click at [616, 137] on icon "button" at bounding box center [616, 139] width 14 height 14
type input "0"
click at [594, 167] on input "1" at bounding box center [587, 172] width 33 height 22
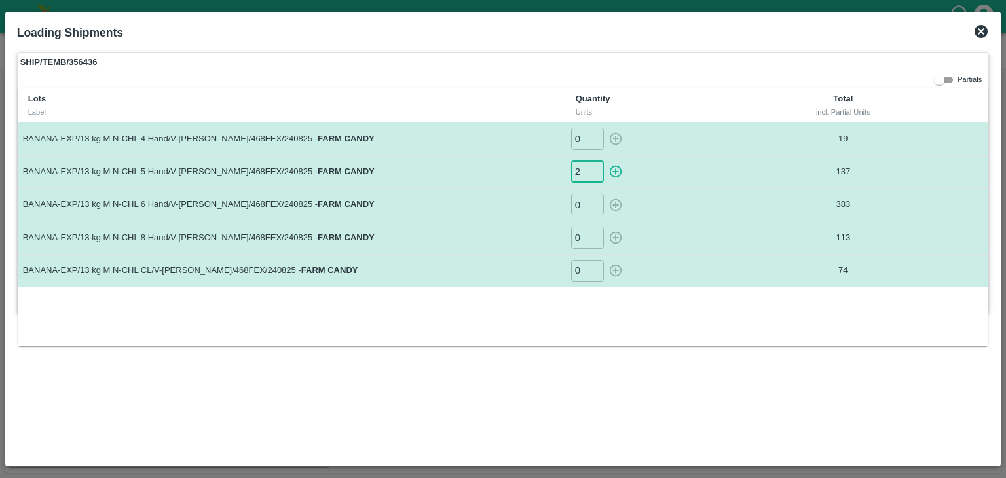
click at [594, 167] on input "2" at bounding box center [587, 172] width 33 height 22
click at [594, 167] on input "3" at bounding box center [587, 172] width 33 height 22
click at [594, 167] on input "4" at bounding box center [587, 172] width 33 height 22
click at [594, 167] on input "5" at bounding box center [587, 172] width 33 height 22
click at [594, 167] on input "6" at bounding box center [587, 172] width 33 height 22
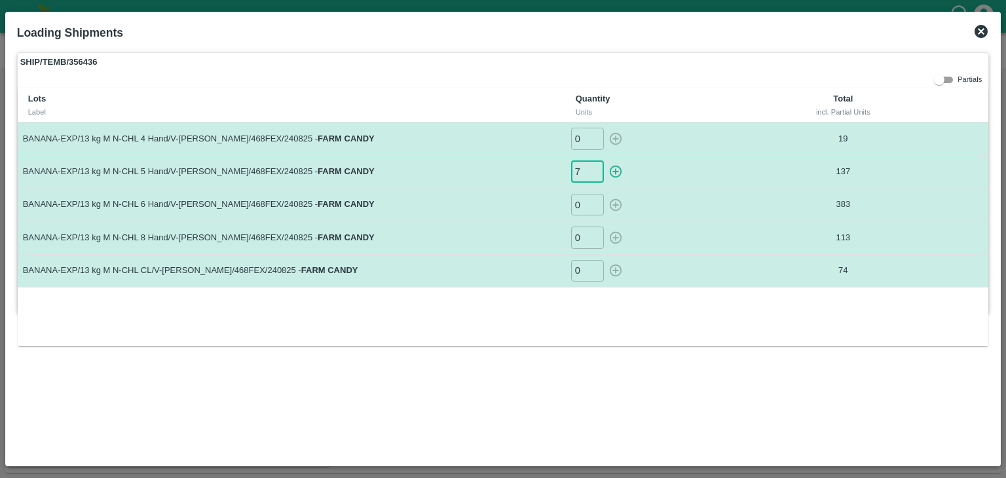
click at [594, 167] on input "7" at bounding box center [587, 172] width 33 height 22
click at [594, 167] on input "8" at bounding box center [587, 172] width 33 height 22
click at [622, 173] on icon "button" at bounding box center [616, 171] width 14 height 14
type input "0"
click at [595, 208] on input "-1" at bounding box center [587, 205] width 33 height 22
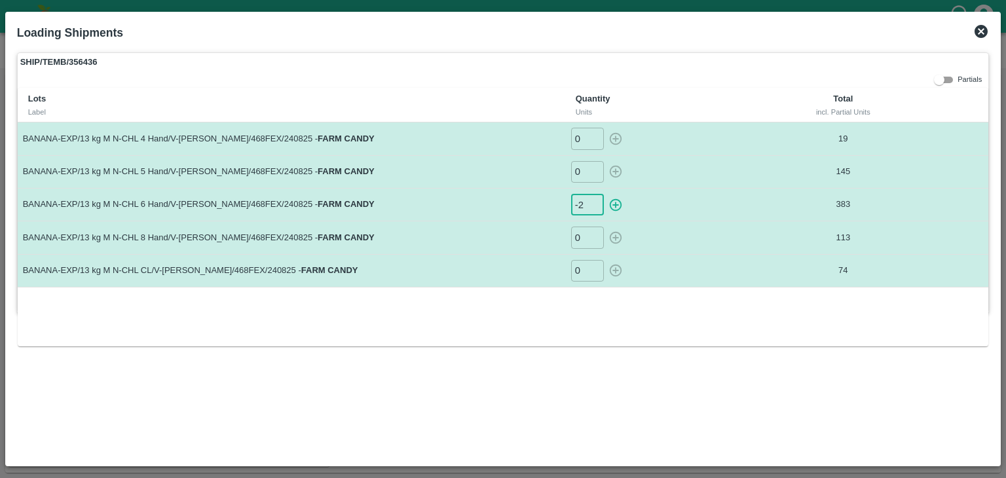
click at [595, 208] on input "-2" at bounding box center [587, 205] width 33 height 22
click at [595, 208] on input "-3" at bounding box center [587, 205] width 33 height 22
click at [595, 208] on input "-4" at bounding box center [587, 205] width 33 height 22
click at [595, 208] on input "-5" at bounding box center [587, 205] width 33 height 22
click at [595, 208] on input "-6" at bounding box center [587, 205] width 33 height 22
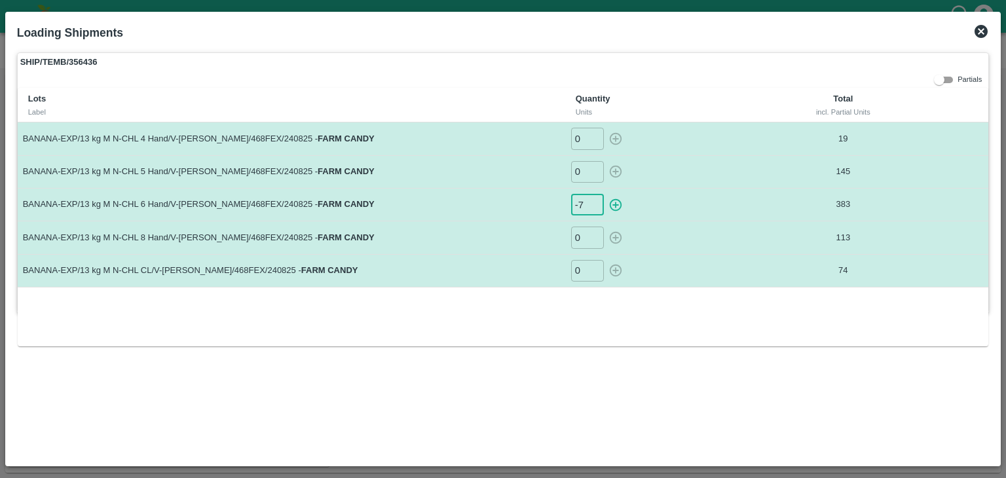
click at [595, 208] on input "-7" at bounding box center [587, 205] width 33 height 22
click at [595, 208] on input "-8" at bounding box center [587, 205] width 33 height 22
click at [613, 204] on icon "button" at bounding box center [616, 204] width 12 height 12
type input "0"
click at [593, 234] on input "1" at bounding box center [587, 238] width 33 height 22
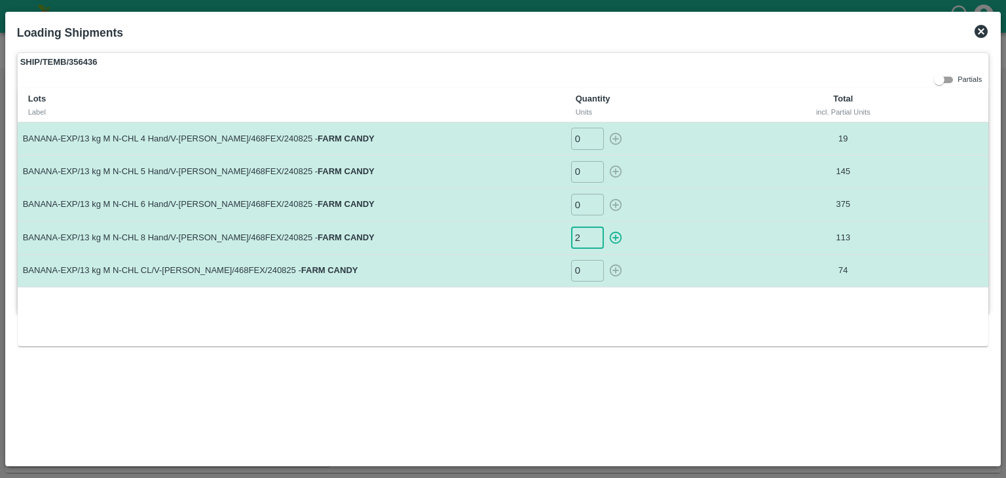
click at [593, 234] on input "2" at bounding box center [587, 238] width 33 height 22
click at [593, 234] on input "3" at bounding box center [587, 238] width 33 height 22
click at [593, 234] on input "4" at bounding box center [587, 238] width 33 height 22
click at [593, 234] on input "5" at bounding box center [587, 238] width 33 height 22
click at [593, 234] on input "6" at bounding box center [587, 238] width 33 height 22
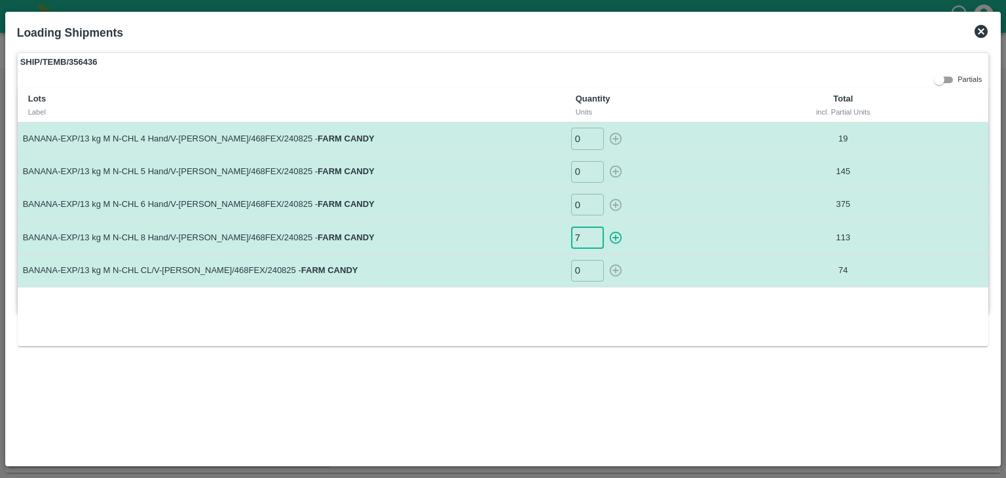
click at [593, 234] on input "7" at bounding box center [587, 238] width 33 height 22
click at [593, 234] on input "8" at bounding box center [587, 238] width 33 height 22
click at [593, 234] on input "9" at bounding box center [587, 238] width 33 height 22
click at [593, 234] on input "10" at bounding box center [587, 238] width 33 height 22
click at [593, 234] on input "11" at bounding box center [587, 238] width 33 height 22
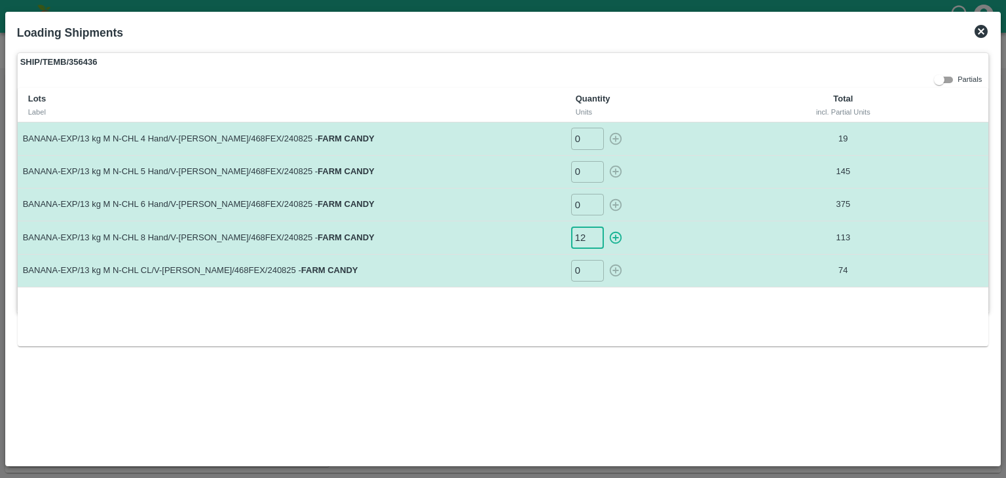
click at [593, 234] on input "12" at bounding box center [587, 238] width 33 height 22
click at [593, 234] on input "13" at bounding box center [587, 238] width 33 height 22
click at [593, 234] on input "14" at bounding box center [587, 238] width 33 height 22
click at [613, 234] on icon "button" at bounding box center [616, 238] width 14 height 14
type input "0"
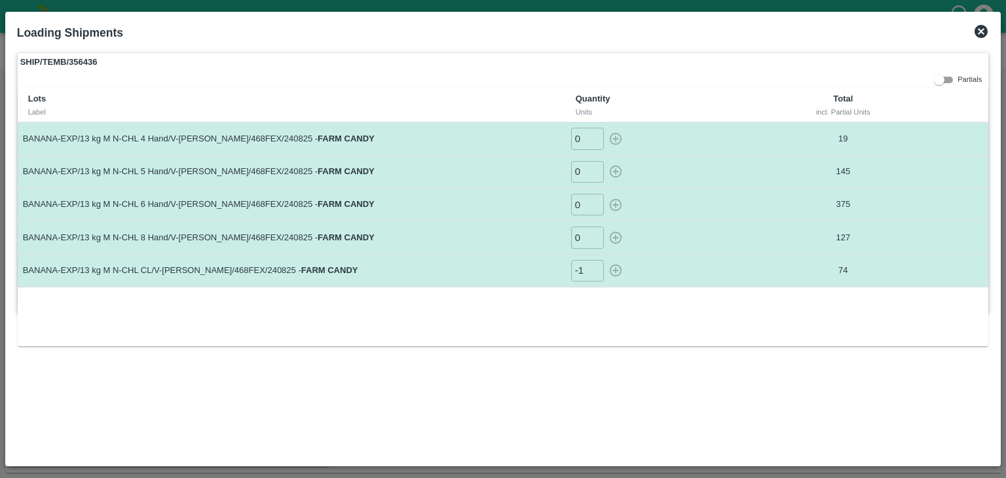
click at [595, 274] on input "-1" at bounding box center [587, 271] width 33 height 22
click at [595, 274] on input "-2" at bounding box center [587, 271] width 33 height 22
click at [595, 274] on input "-3" at bounding box center [587, 271] width 33 height 22
click at [595, 274] on input "-4" at bounding box center [587, 271] width 33 height 22
click at [595, 274] on input "-5" at bounding box center [587, 271] width 33 height 22
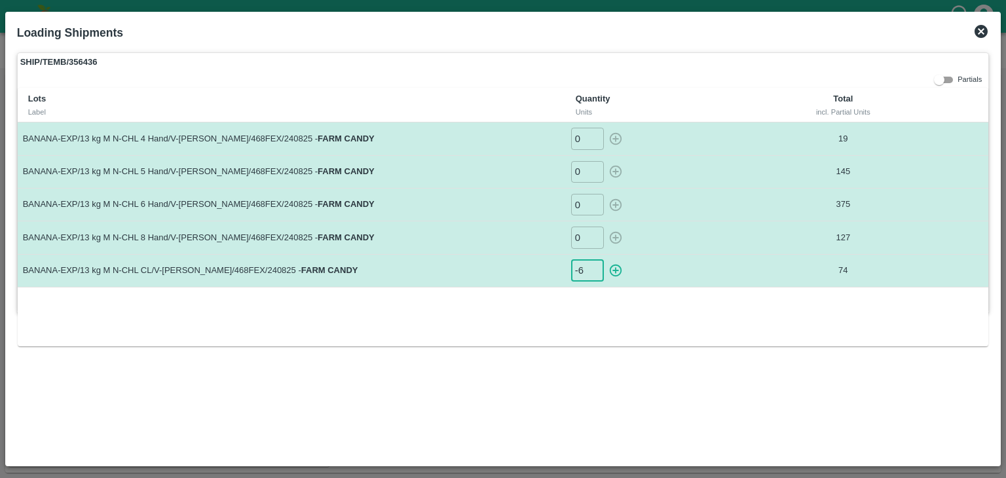
click at [595, 274] on input "-6" at bounding box center [587, 271] width 33 height 22
click at [595, 274] on input "-7" at bounding box center [587, 271] width 33 height 22
click at [595, 274] on input "-8" at bounding box center [587, 271] width 33 height 22
click at [595, 274] on input "-9" at bounding box center [587, 271] width 33 height 22
click at [595, 274] on input "-10" at bounding box center [587, 271] width 33 height 22
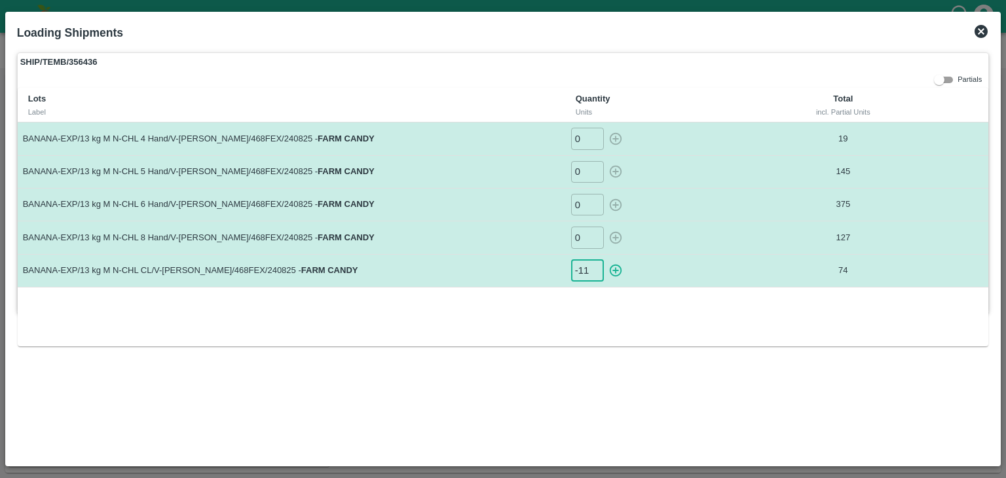
click at [595, 274] on input "-11" at bounding box center [587, 271] width 33 height 22
click at [595, 274] on input "-12" at bounding box center [587, 271] width 33 height 22
click at [595, 274] on input "-13" at bounding box center [587, 271] width 33 height 22
click at [595, 269] on input "-12" at bounding box center [587, 271] width 33 height 22
click at [609, 269] on icon "button" at bounding box center [616, 270] width 14 height 14
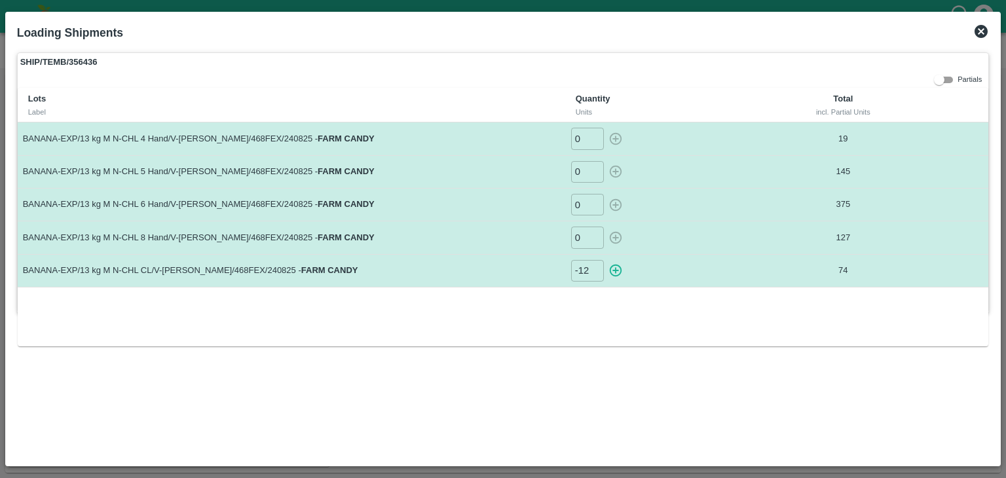
type input "0"
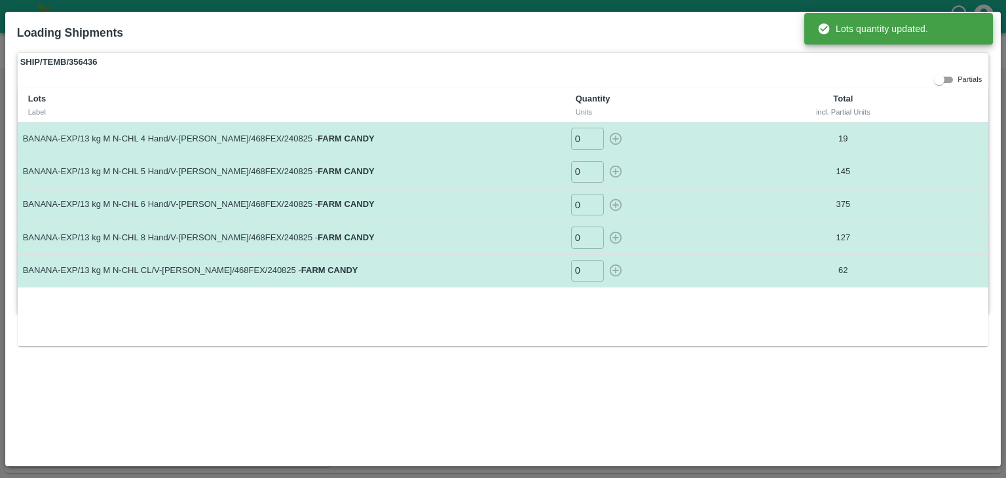
click at [749, 227] on div "0 ​" at bounding box center [662, 238] width 183 height 22
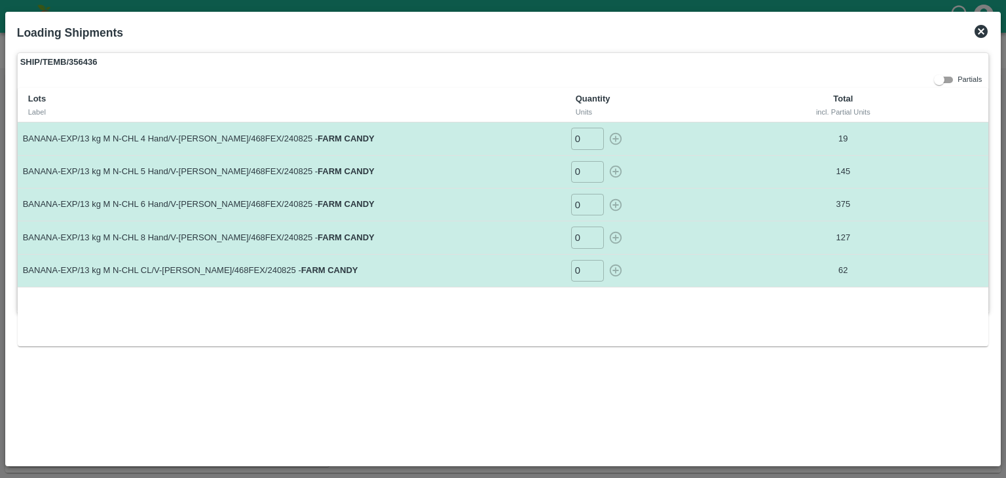
click at [982, 24] on icon at bounding box center [981, 32] width 16 height 16
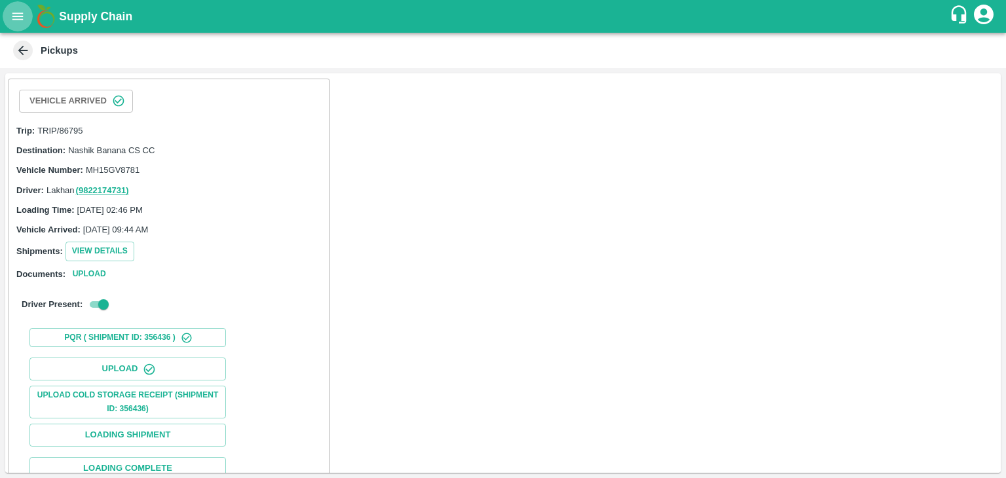
click at [14, 24] on button "open drawer" at bounding box center [18, 16] width 30 height 30
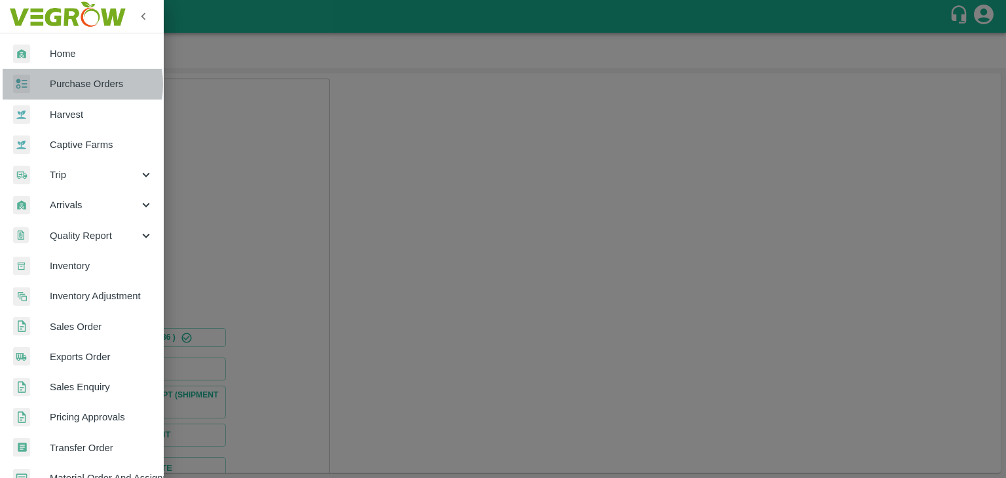
click at [67, 85] on span "Purchase Orders" at bounding box center [102, 84] width 104 height 14
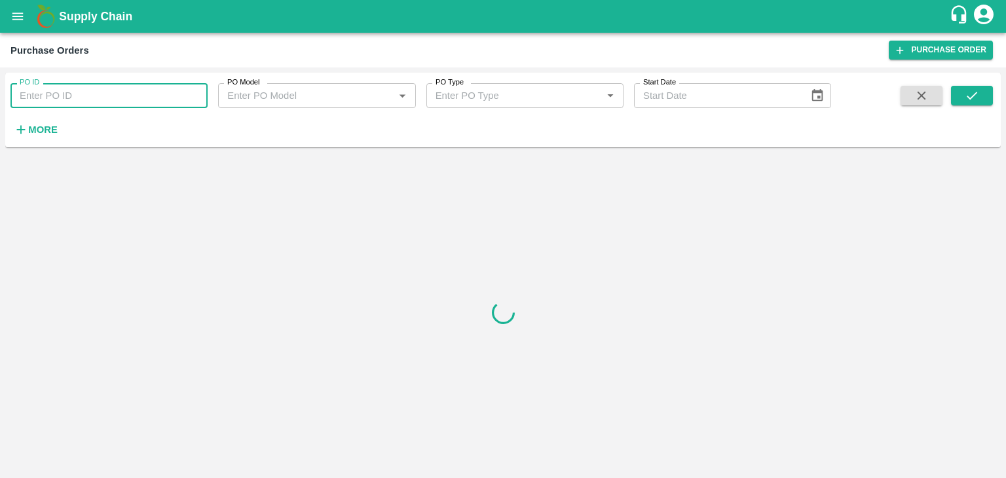
click at [90, 94] on input "PO ID" at bounding box center [108, 95] width 197 height 25
paste input "171288"
type input "171288"
click at [973, 87] on button "submit" at bounding box center [972, 96] width 42 height 20
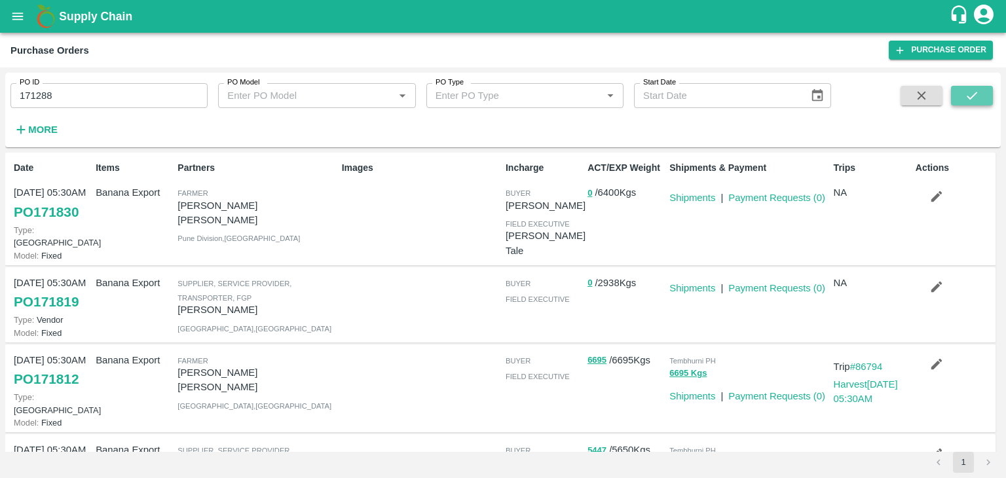
click at [973, 90] on icon "submit" at bounding box center [972, 95] width 14 height 14
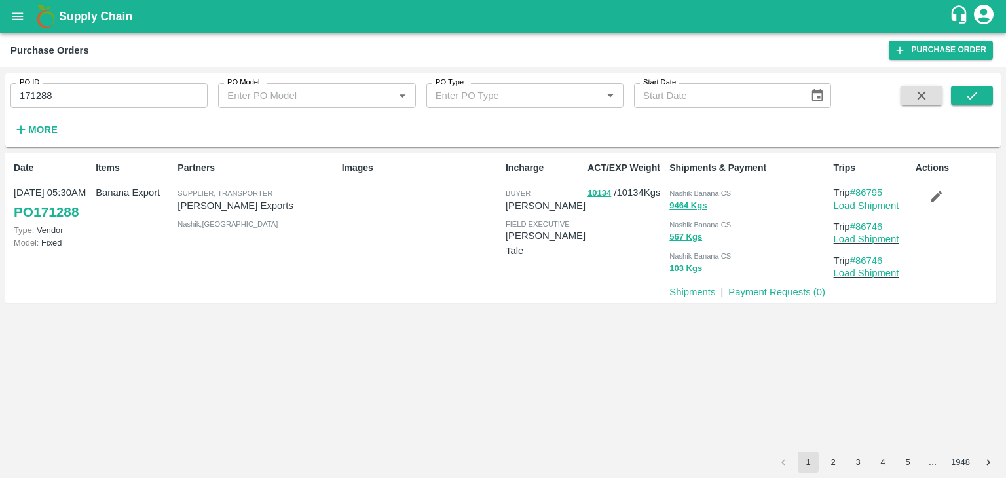
click at [885, 208] on link "Load Shipment" at bounding box center [867, 205] width 66 height 10
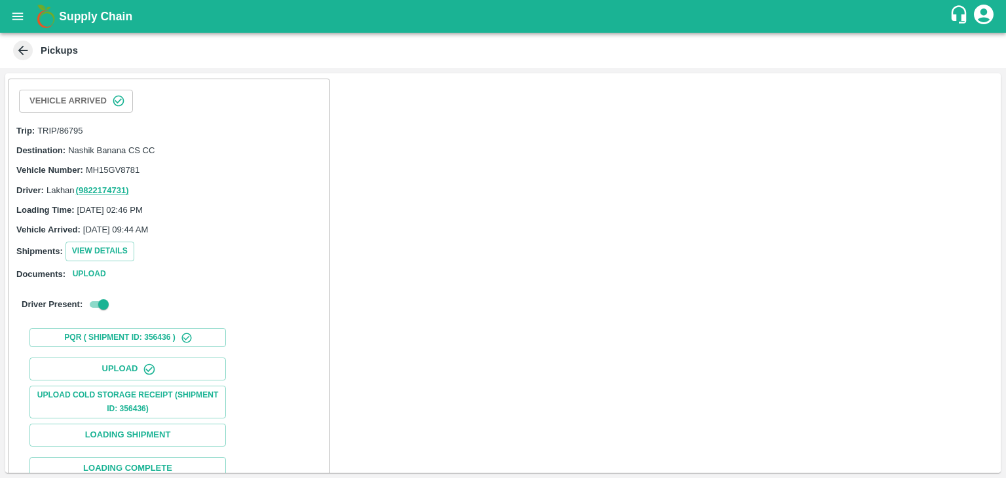
scroll to position [136, 0]
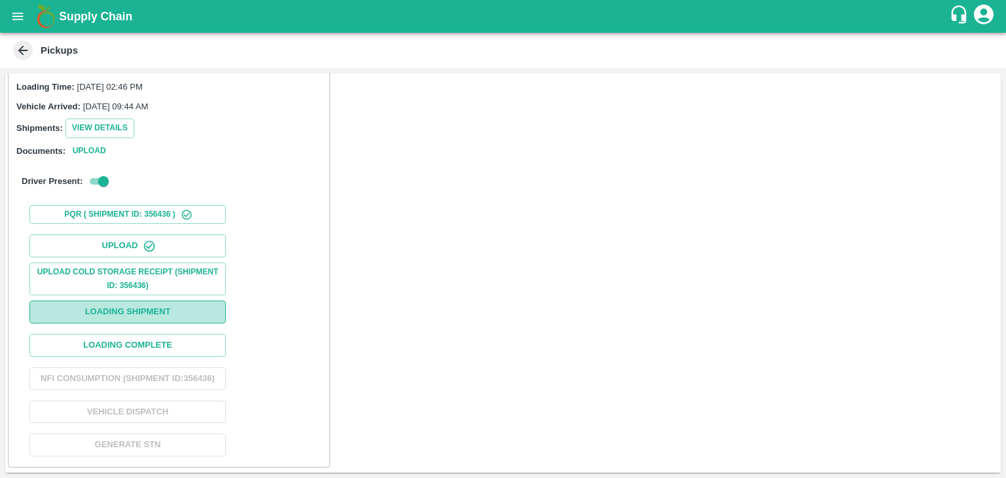
click at [132, 307] on button "Loading Shipment" at bounding box center [127, 312] width 197 height 23
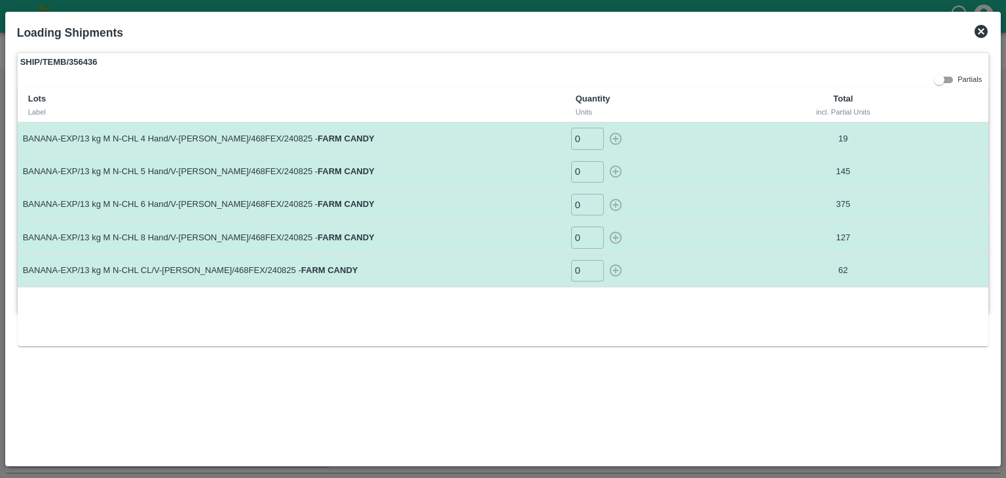
click at [976, 27] on icon at bounding box center [981, 32] width 16 height 16
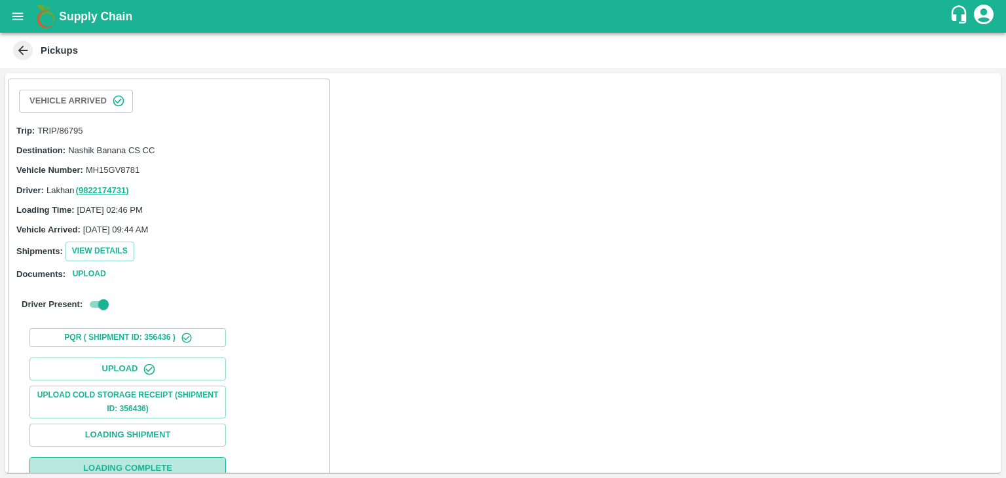
click at [179, 457] on button "Loading Complete" at bounding box center [127, 468] width 197 height 23
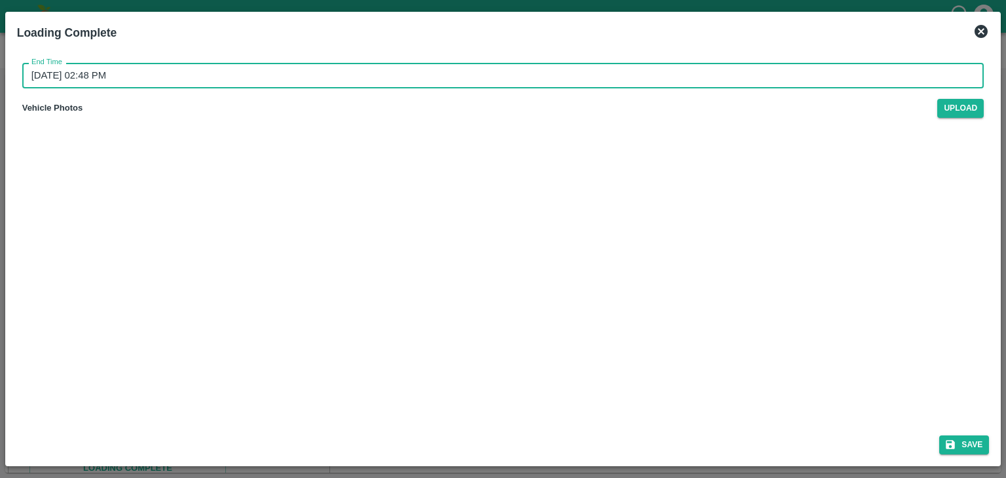
click at [646, 75] on input "[DATE] 02:48 PM" at bounding box center [498, 75] width 953 height 25
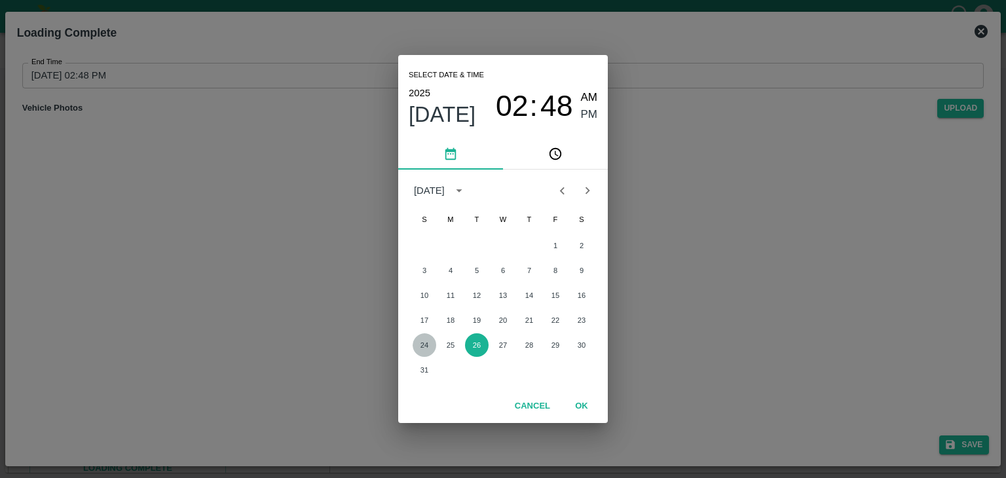
click at [425, 344] on button "24" at bounding box center [425, 345] width 24 height 24
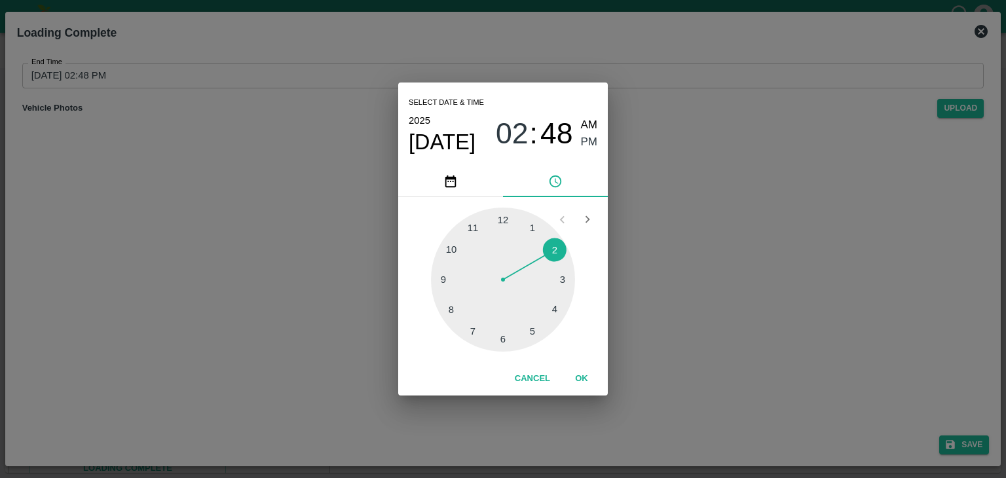
click at [544, 331] on div at bounding box center [503, 280] width 144 height 144
click at [585, 383] on button "OK" at bounding box center [582, 379] width 42 height 23
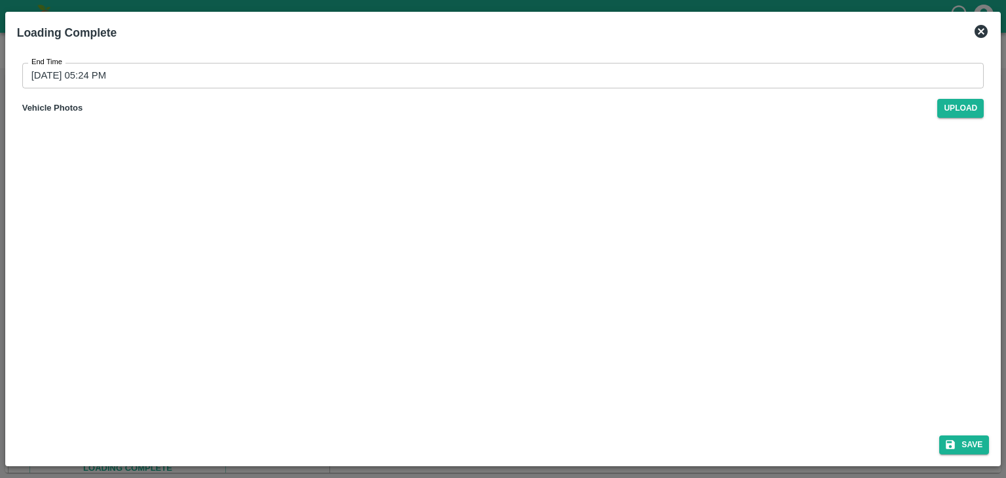
click at [991, 451] on div "Save" at bounding box center [503, 442] width 983 height 35
click at [975, 444] on button "Save" at bounding box center [964, 445] width 50 height 19
type input "26/08/2025 02:48 PM"
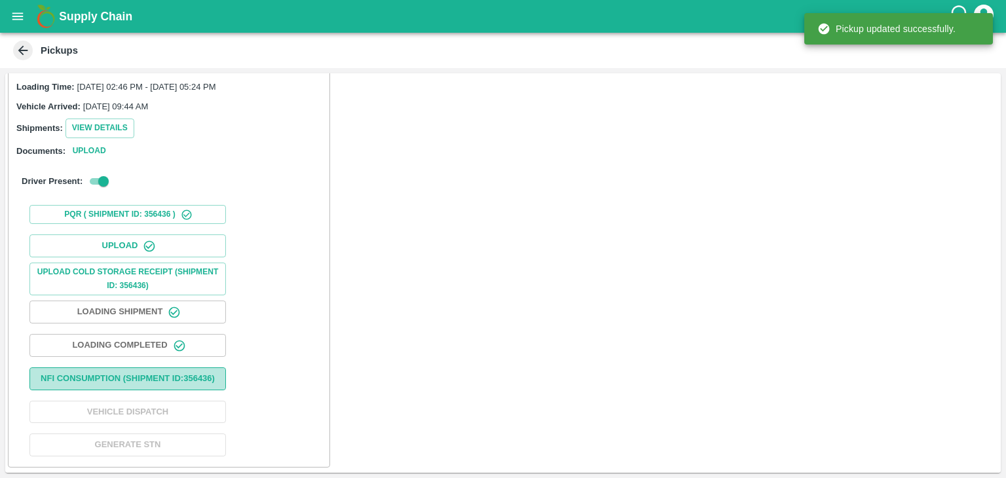
click at [143, 389] on button "Nfi Consumption (SHIPMENT ID: 356436 )" at bounding box center [127, 379] width 197 height 23
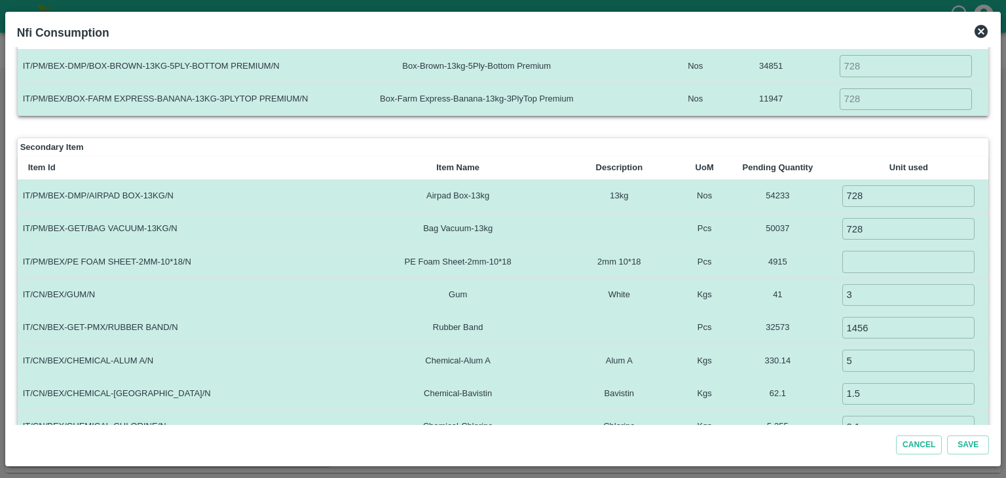
scroll to position [115, 0]
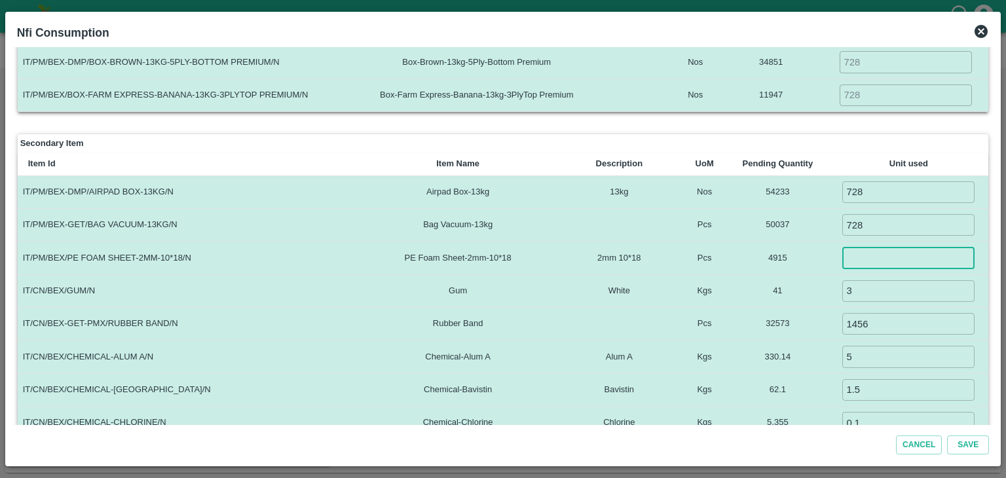
click at [876, 250] on input "number" at bounding box center [908, 258] width 132 height 22
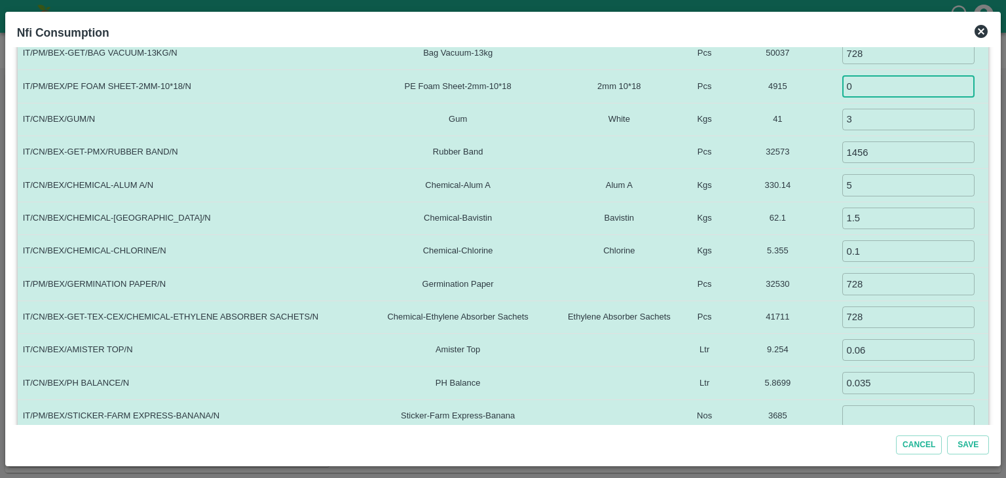
scroll to position [330, 0]
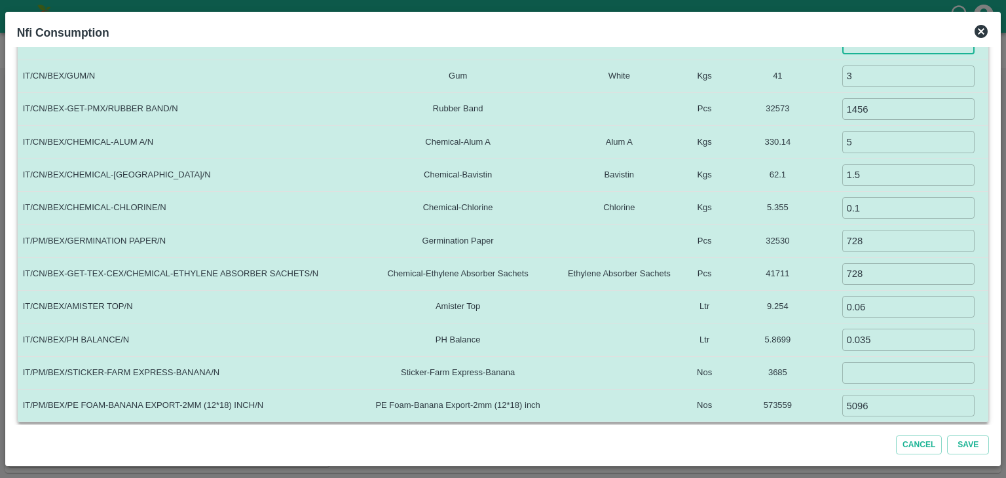
type input "0"
click at [886, 365] on input "number" at bounding box center [908, 373] width 132 height 22
type input "0"
click at [806, 341] on td "5.8699" at bounding box center [778, 340] width 102 height 33
click at [972, 444] on button "Save" at bounding box center [968, 445] width 42 height 19
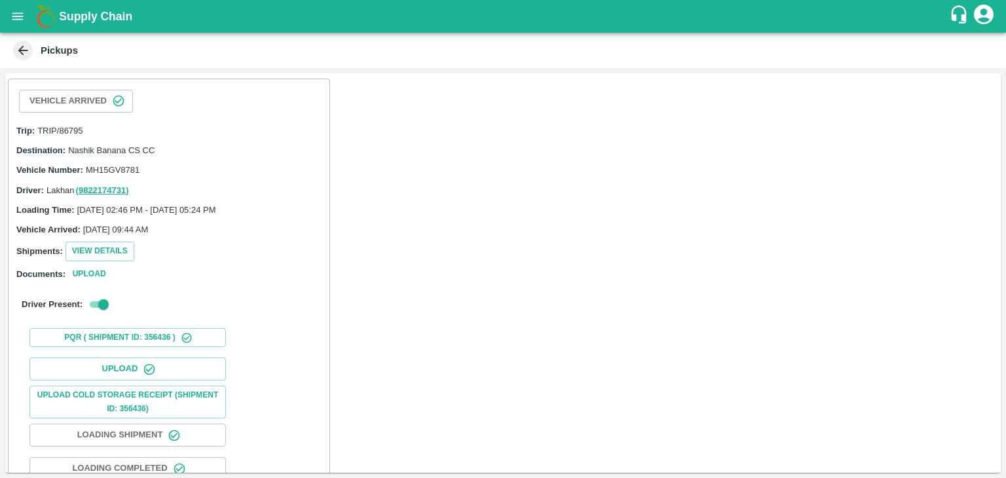
scroll to position [136, 0]
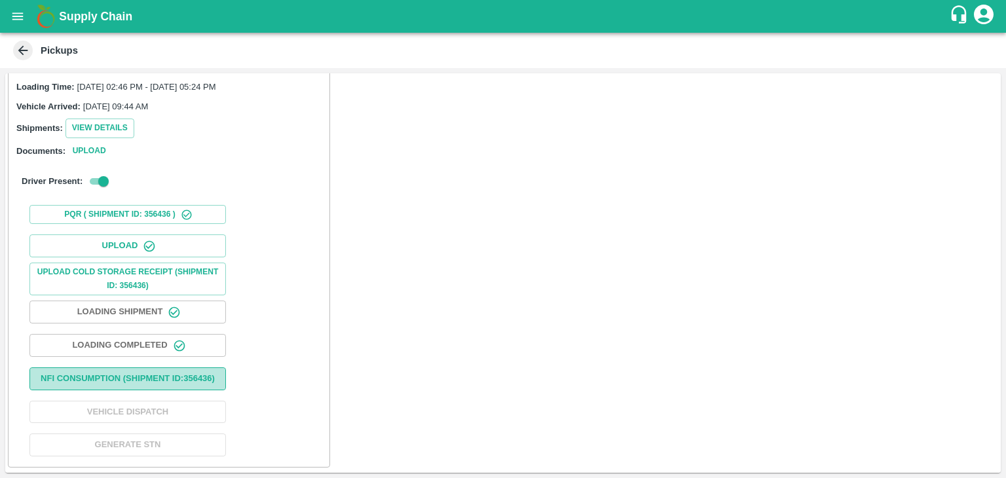
click at [189, 370] on button "Nfi Consumption (SHIPMENT ID: 356436 )" at bounding box center [127, 379] width 197 height 23
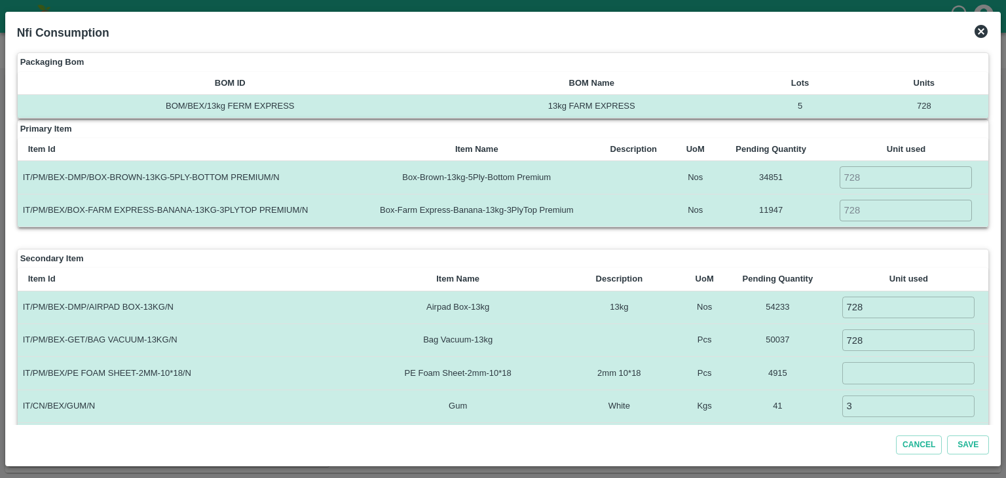
click at [875, 366] on input "number" at bounding box center [908, 373] width 132 height 22
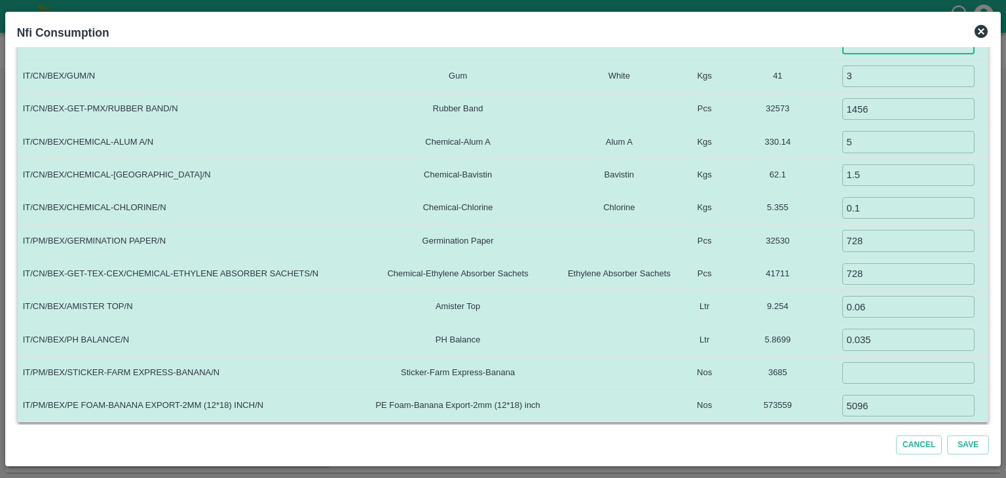
type input "0"
click at [904, 365] on input "number" at bounding box center [908, 373] width 132 height 22
type input "0"
click at [973, 442] on button "Save" at bounding box center [968, 445] width 42 height 19
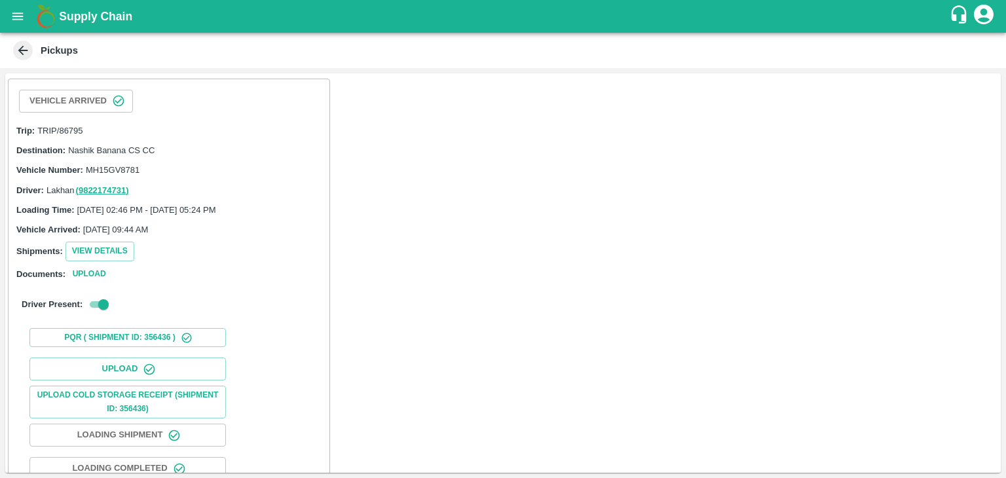
scroll to position [136, 0]
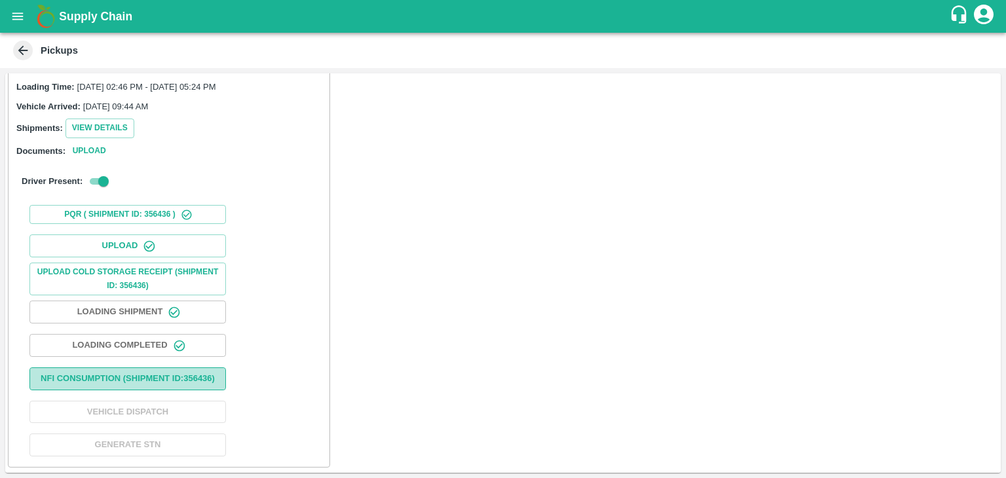
click at [141, 371] on button "Nfi Consumption (SHIPMENT ID: 356436 )" at bounding box center [127, 379] width 197 height 23
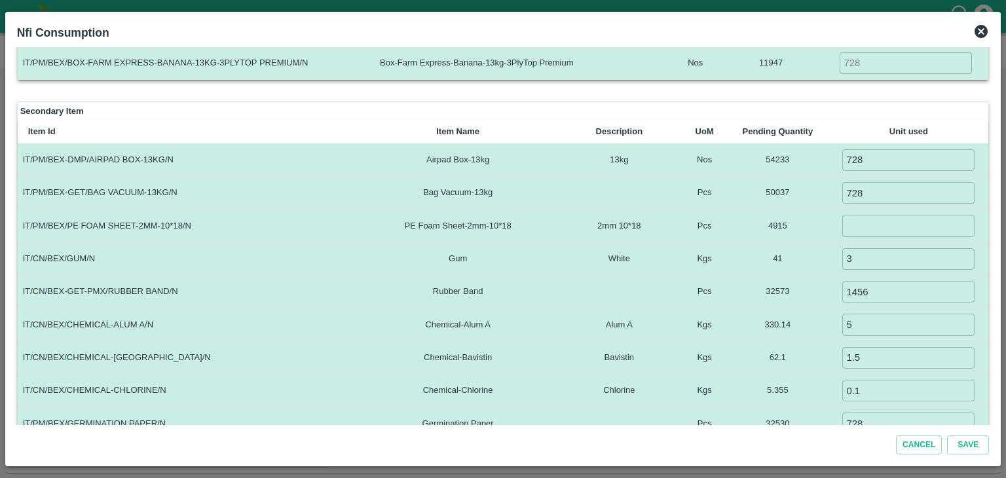
scroll to position [330, 0]
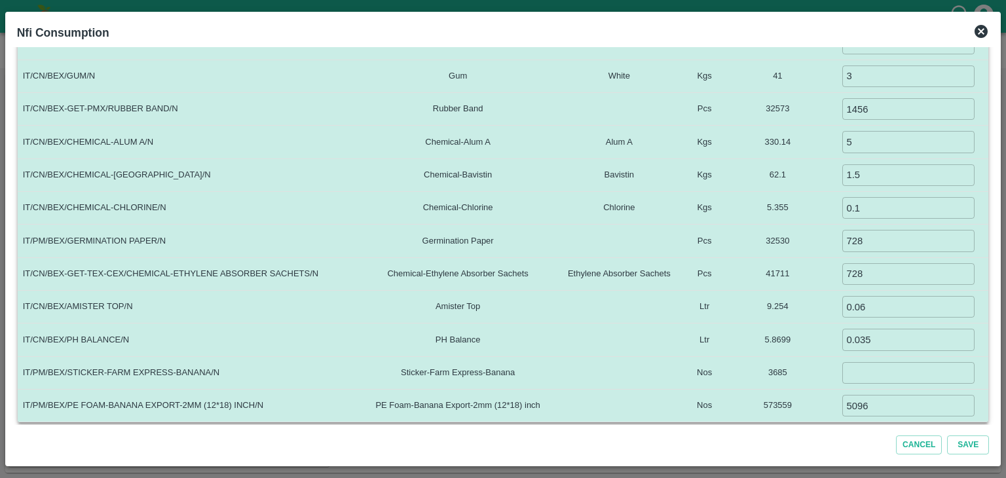
click at [981, 27] on icon at bounding box center [981, 31] width 13 height 13
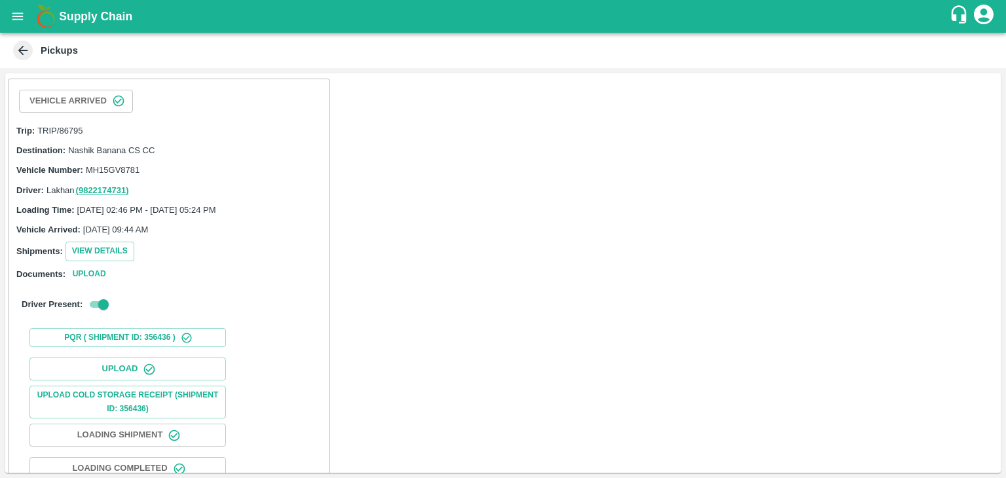
scroll to position [136, 0]
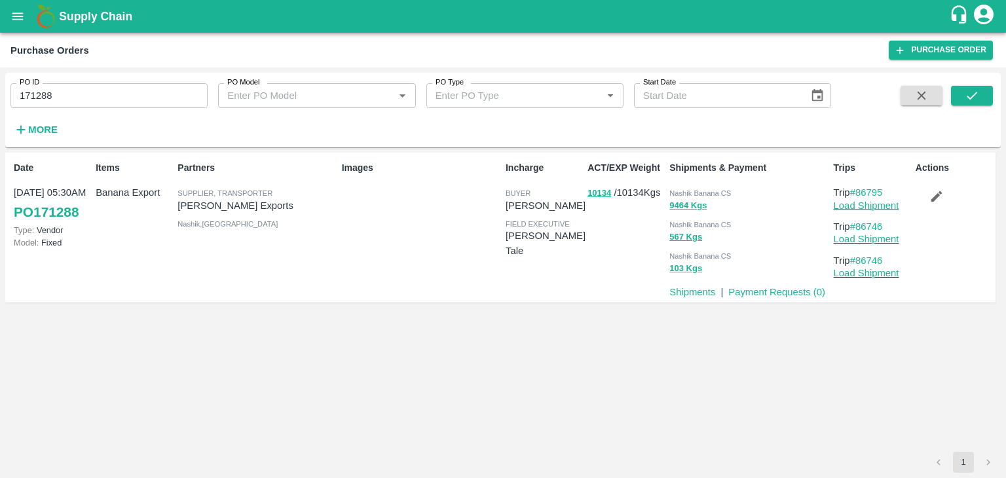
click at [95, 100] on input "171288" at bounding box center [108, 95] width 197 height 25
paste input "text"
type input "171302"
drag, startPoint x: 982, startPoint y: 107, endPoint x: 986, endPoint y: 94, distance: 14.3
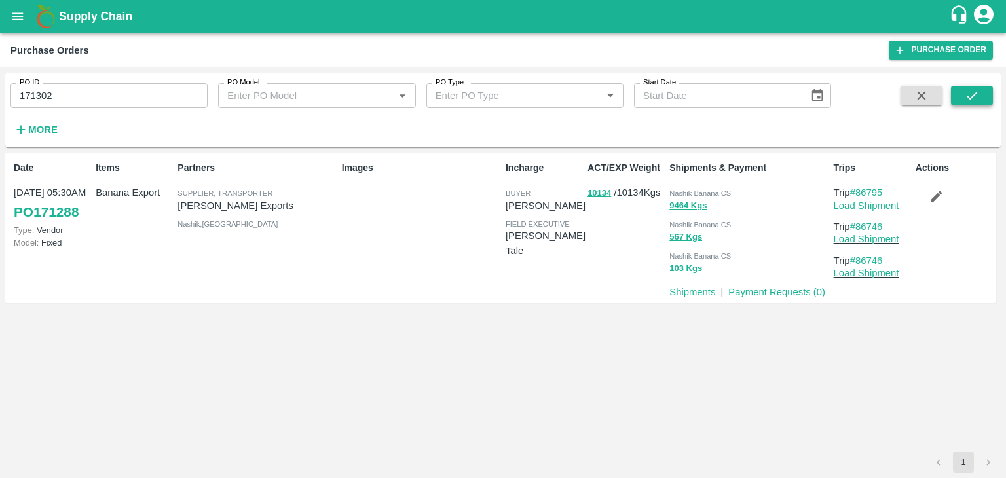
click at [986, 94] on span at bounding box center [972, 113] width 42 height 54
click at [986, 94] on button "submit" at bounding box center [972, 96] width 42 height 20
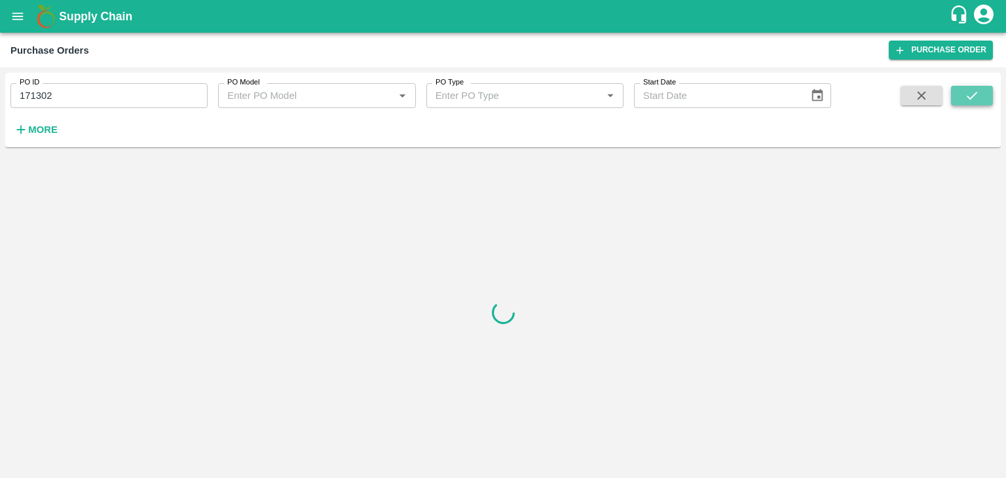
click at [986, 94] on button "submit" at bounding box center [972, 96] width 42 height 20
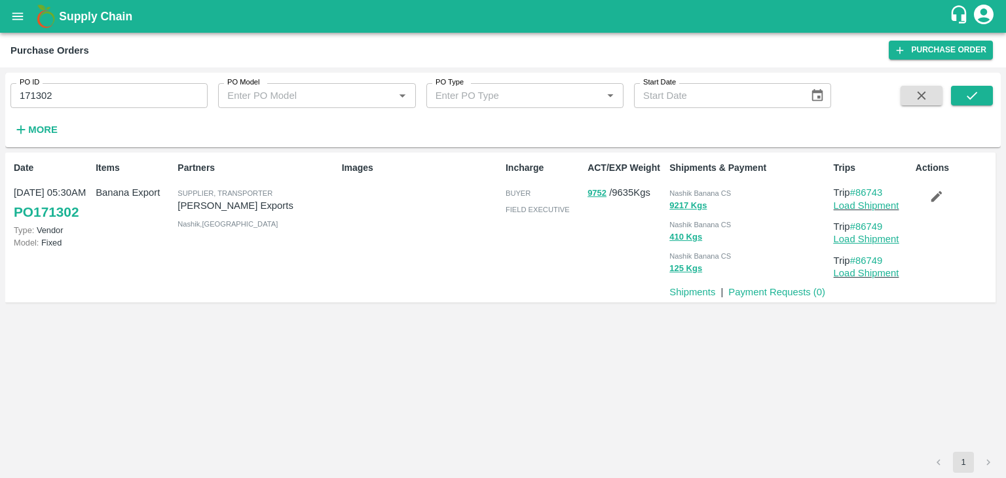
click at [869, 240] on link "Load Shipment" at bounding box center [867, 239] width 66 height 10
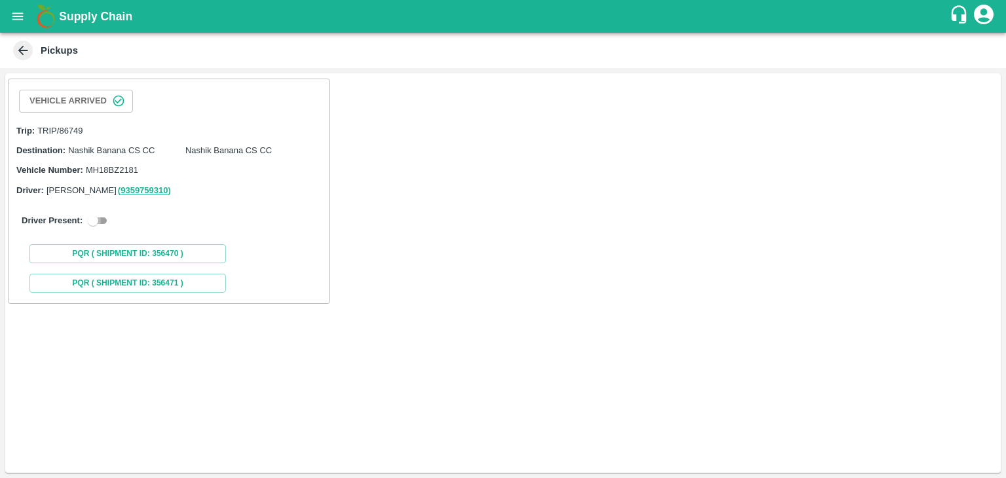
click at [103, 220] on input "checkbox" at bounding box center [92, 221] width 47 height 16
checkbox input "true"
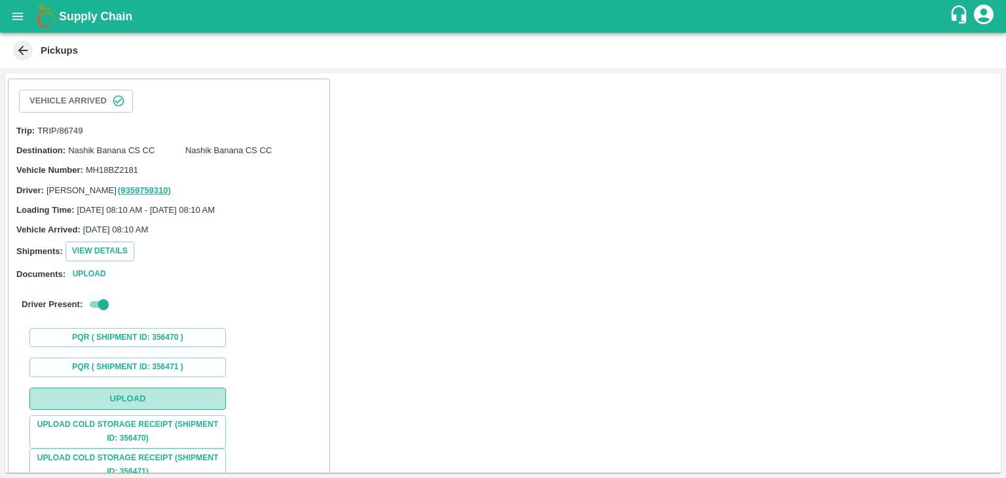
click at [160, 390] on button "Upload" at bounding box center [127, 399] width 197 height 23
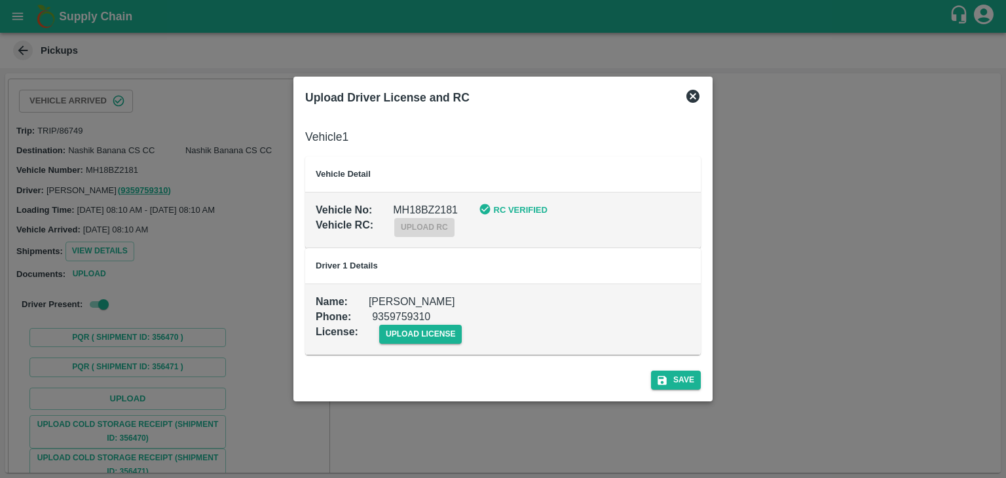
click at [692, 92] on icon at bounding box center [693, 96] width 13 height 13
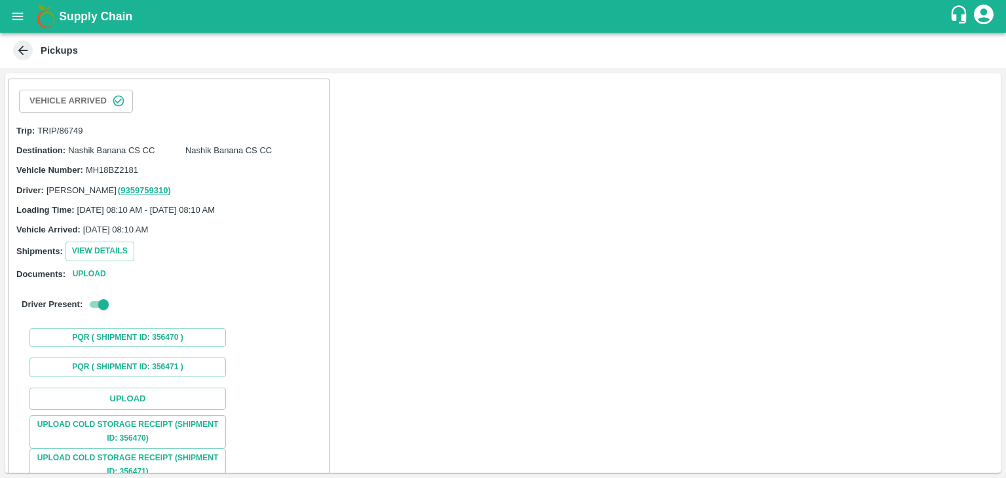
scroll to position [117, 0]
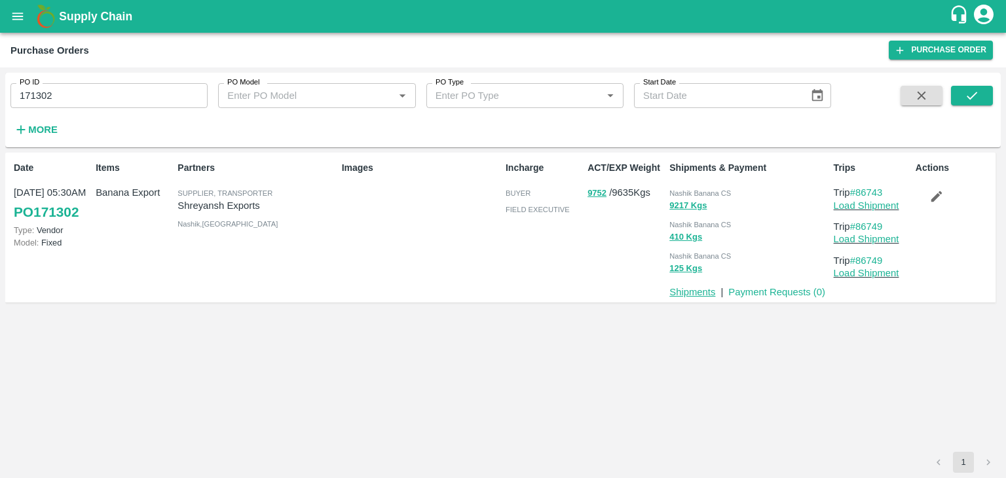
click at [673, 290] on link "Shipments" at bounding box center [693, 292] width 46 height 10
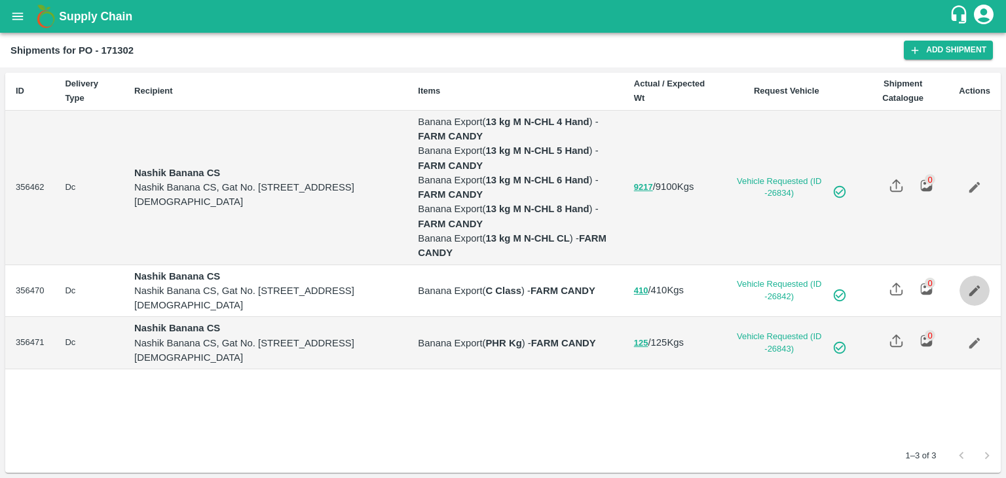
click at [976, 287] on icon "Edit" at bounding box center [975, 291] width 11 height 11
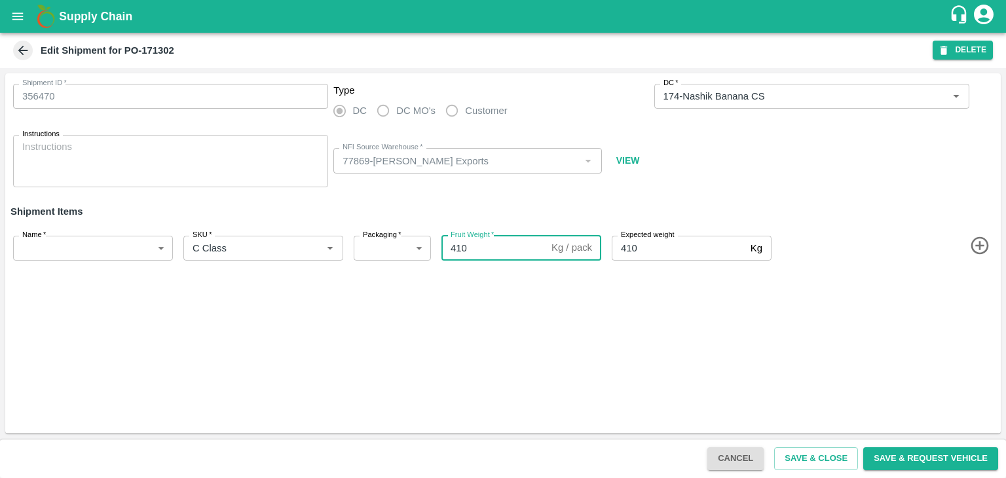
click at [479, 251] on input "410" at bounding box center [494, 248] width 105 height 25
type input "408"
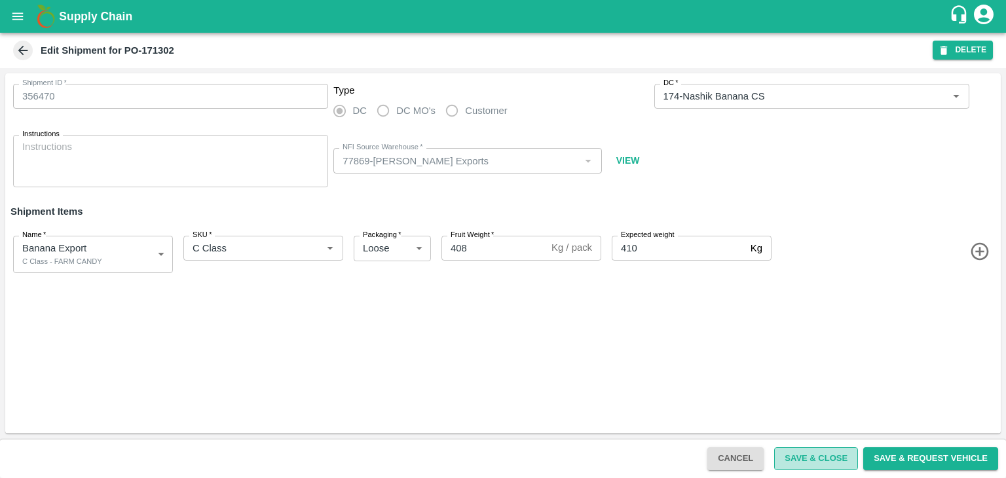
click at [821, 459] on button "Save & Close" at bounding box center [816, 458] width 84 height 23
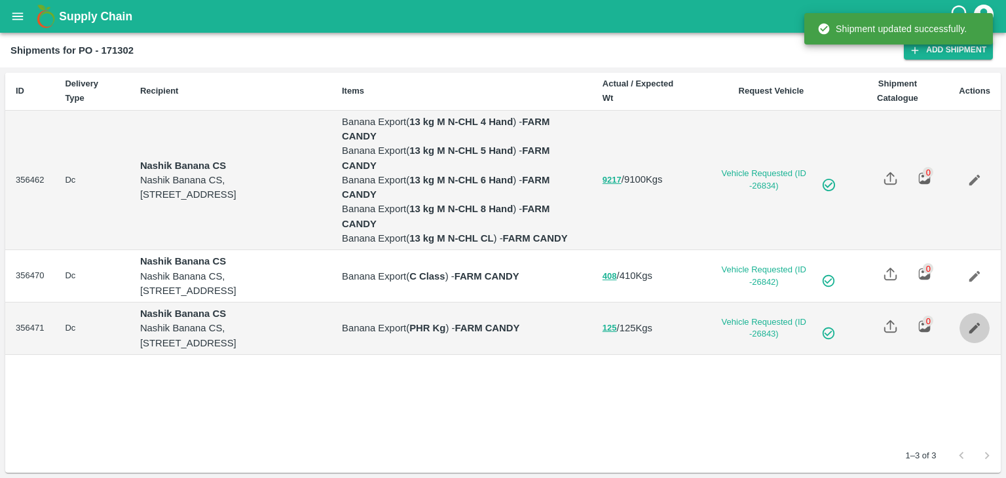
click at [968, 335] on icon "Edit" at bounding box center [975, 328] width 14 height 14
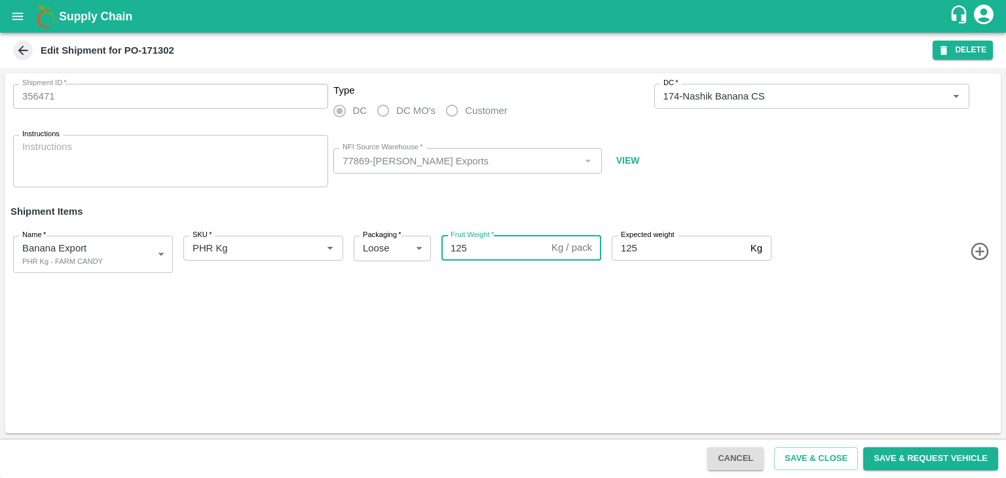
click at [480, 250] on input "125" at bounding box center [494, 248] width 105 height 25
type input "1"
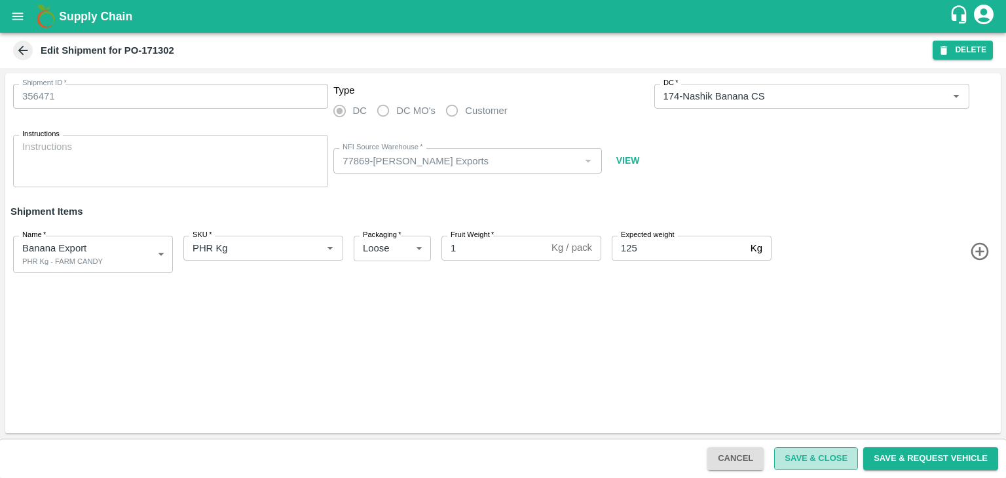
click at [810, 449] on button "Save & Close" at bounding box center [816, 458] width 84 height 23
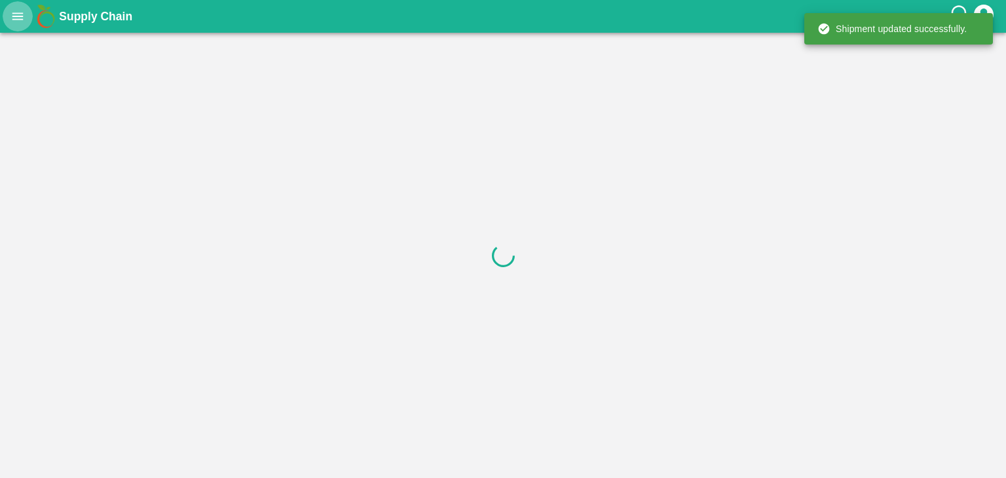
click at [12, 19] on icon "open drawer" at bounding box center [17, 16] width 14 height 14
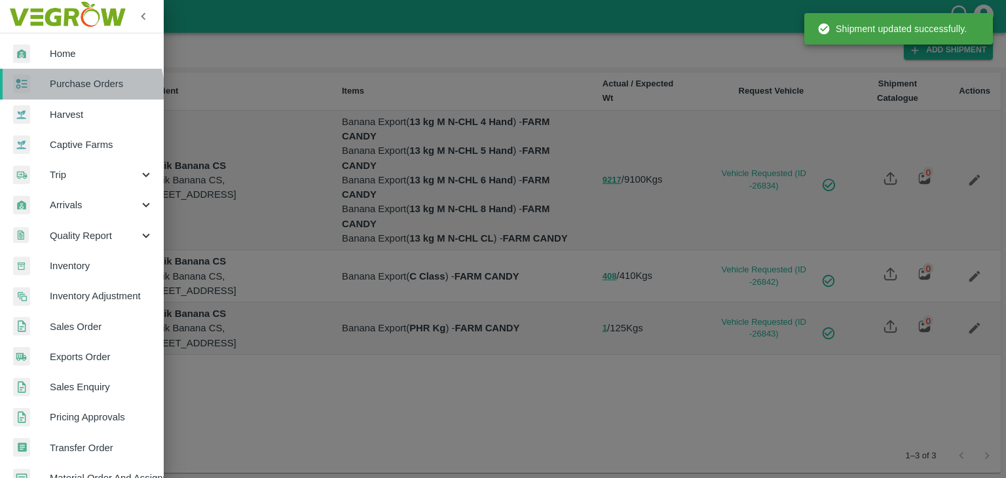
click at [81, 90] on span "Purchase Orders" at bounding box center [102, 84] width 104 height 14
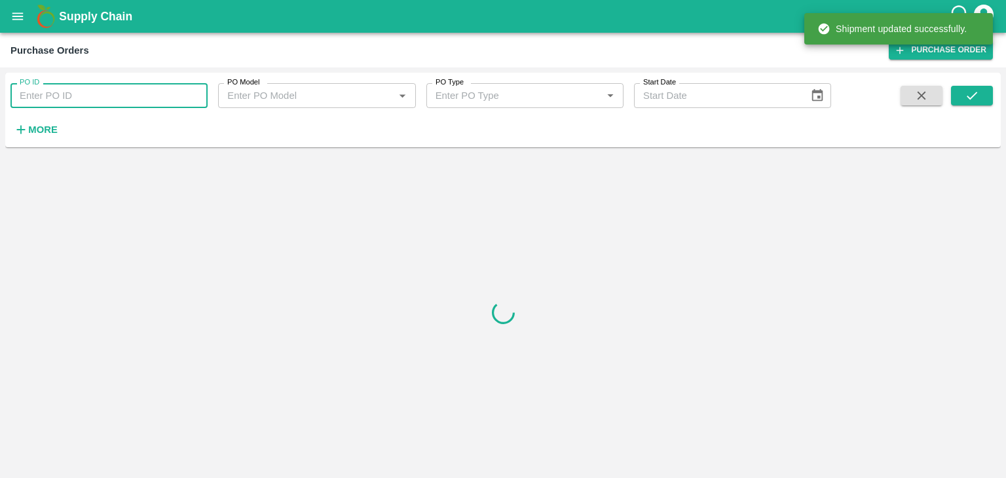
click at [124, 96] on input "PO ID" at bounding box center [108, 95] width 197 height 25
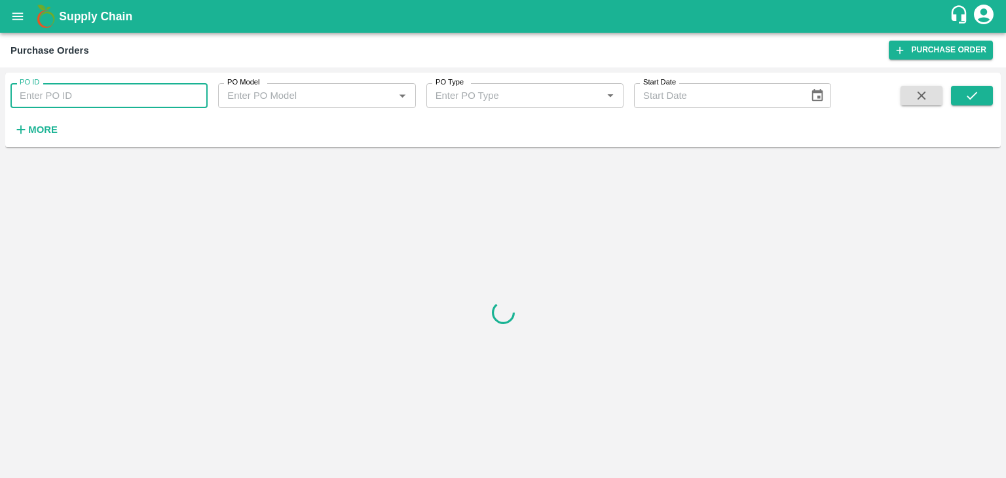
paste input "171302"
click at [959, 94] on button "submit" at bounding box center [972, 96] width 42 height 20
click at [135, 90] on input "171302" at bounding box center [108, 95] width 197 height 25
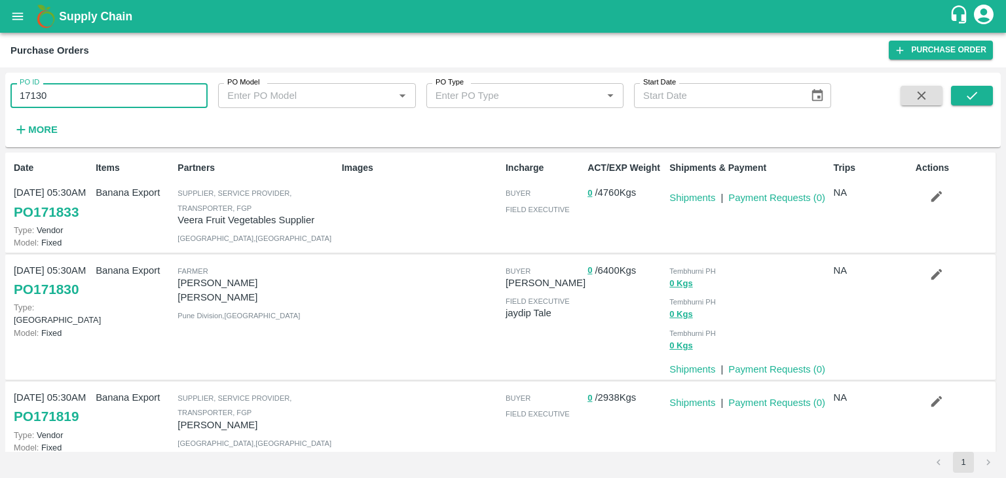
type input "171302"
click at [974, 94] on icon "submit" at bounding box center [972, 95] width 14 height 14
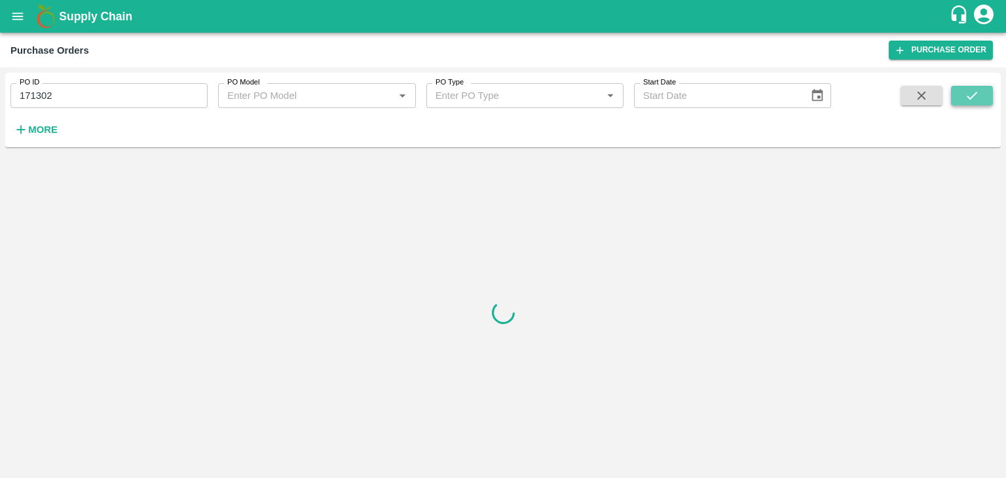
click at [974, 94] on icon "submit" at bounding box center [972, 95] width 14 height 14
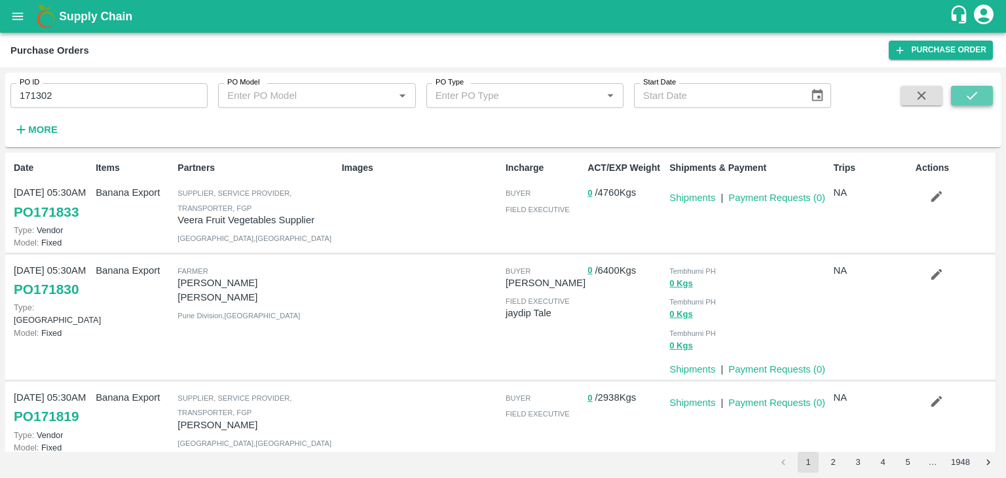
click at [989, 94] on button "submit" at bounding box center [972, 96] width 42 height 20
click at [959, 90] on button "submit" at bounding box center [972, 96] width 42 height 20
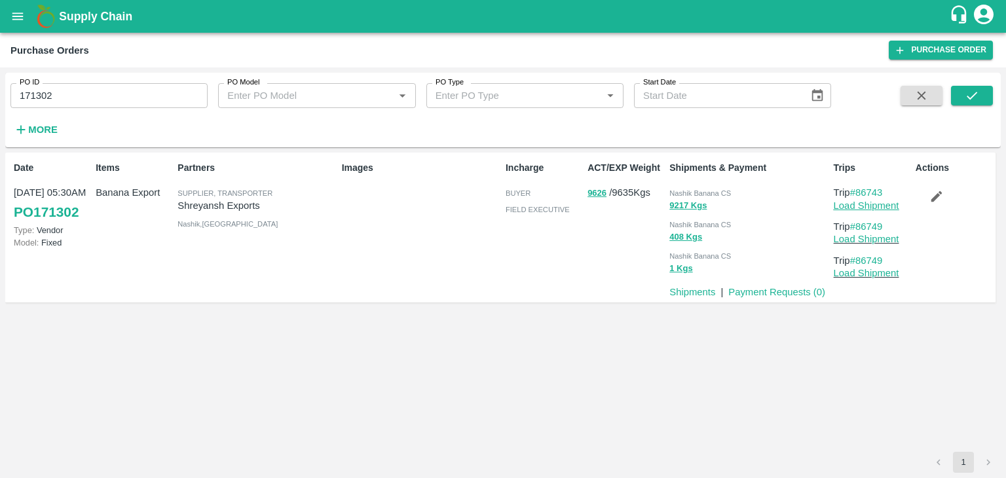
click at [880, 202] on link "Load Shipment" at bounding box center [867, 205] width 66 height 10
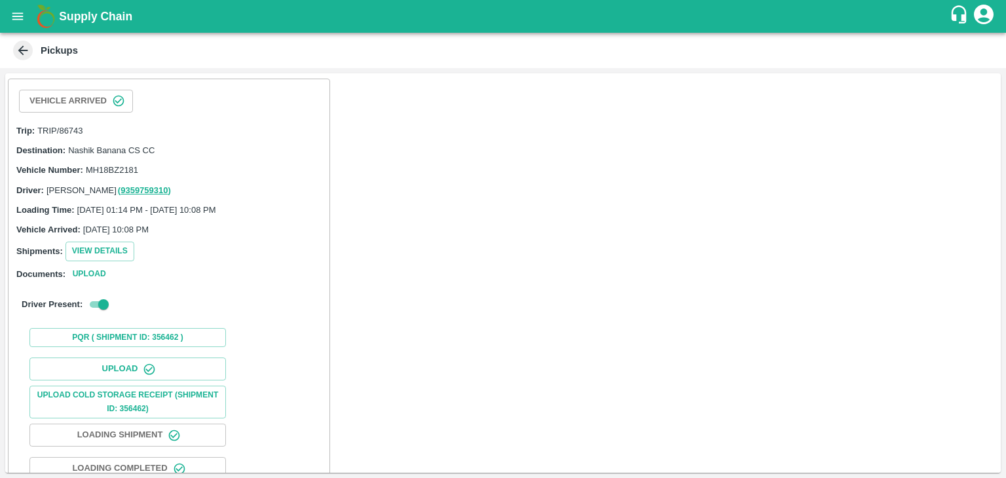
scroll to position [136, 0]
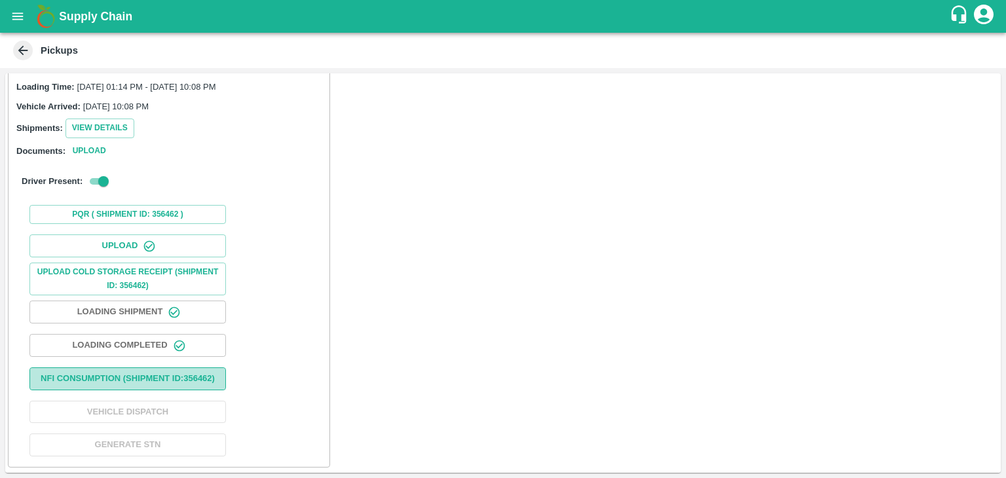
click at [180, 372] on button "Nfi Consumption (SHIPMENT ID: 356462 )" at bounding box center [127, 379] width 197 height 23
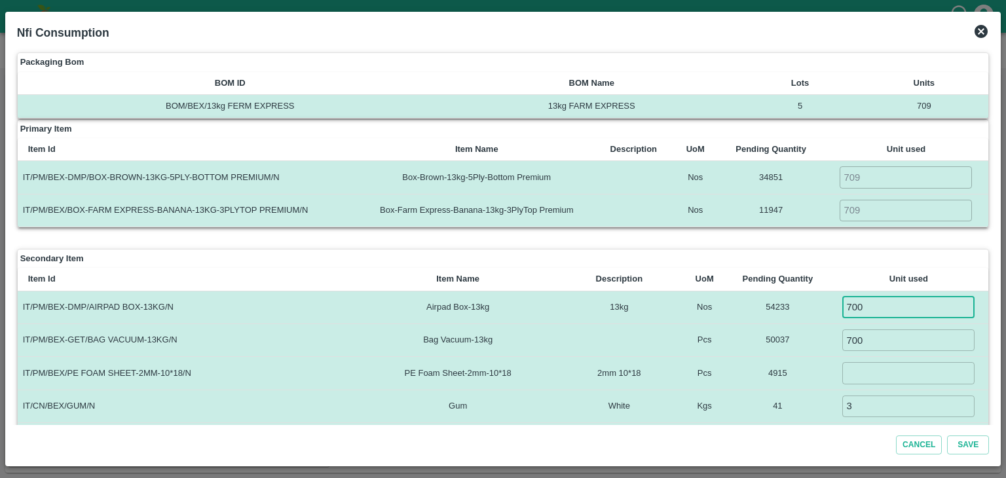
click at [889, 304] on input "700" at bounding box center [908, 308] width 132 height 22
